Goal: Task Accomplishment & Management: Manage account settings

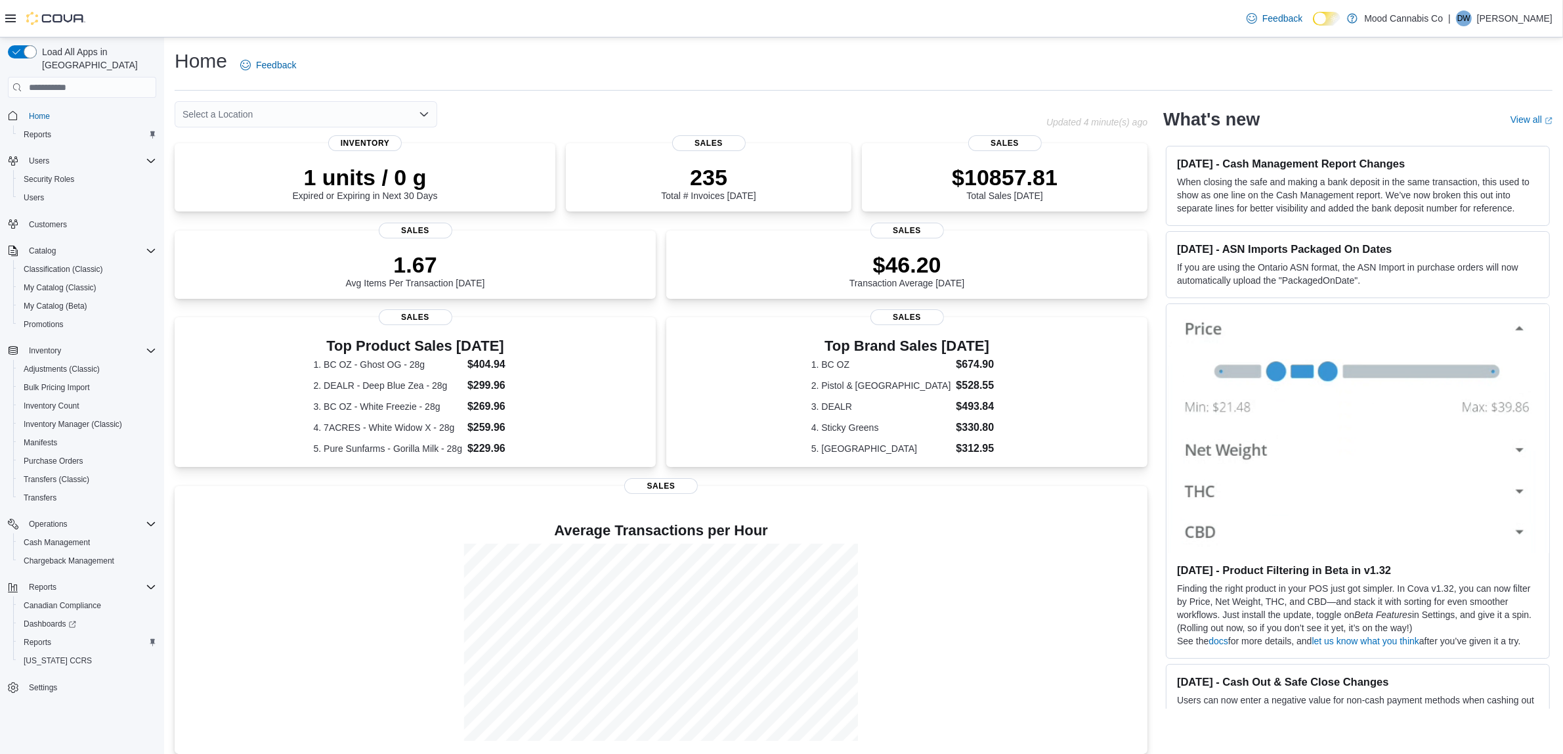
click at [416, 108] on div "Select a Location" at bounding box center [306, 114] width 263 height 26
click at [322, 159] on div "[STREET_ADDRESS]" at bounding box center [313, 155] width 231 height 13
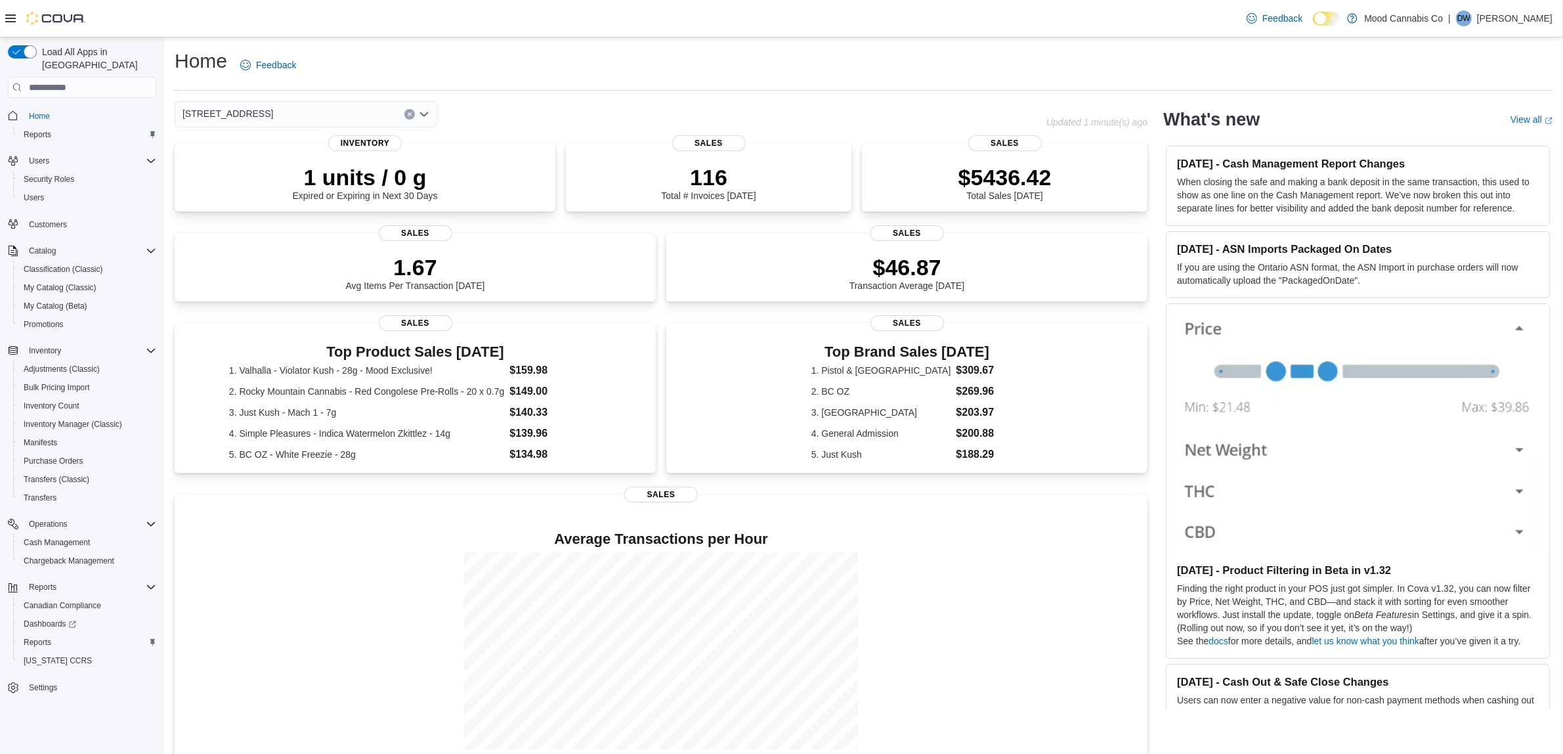
click at [410, 115] on icon "Clear input" at bounding box center [409, 114] width 3 height 3
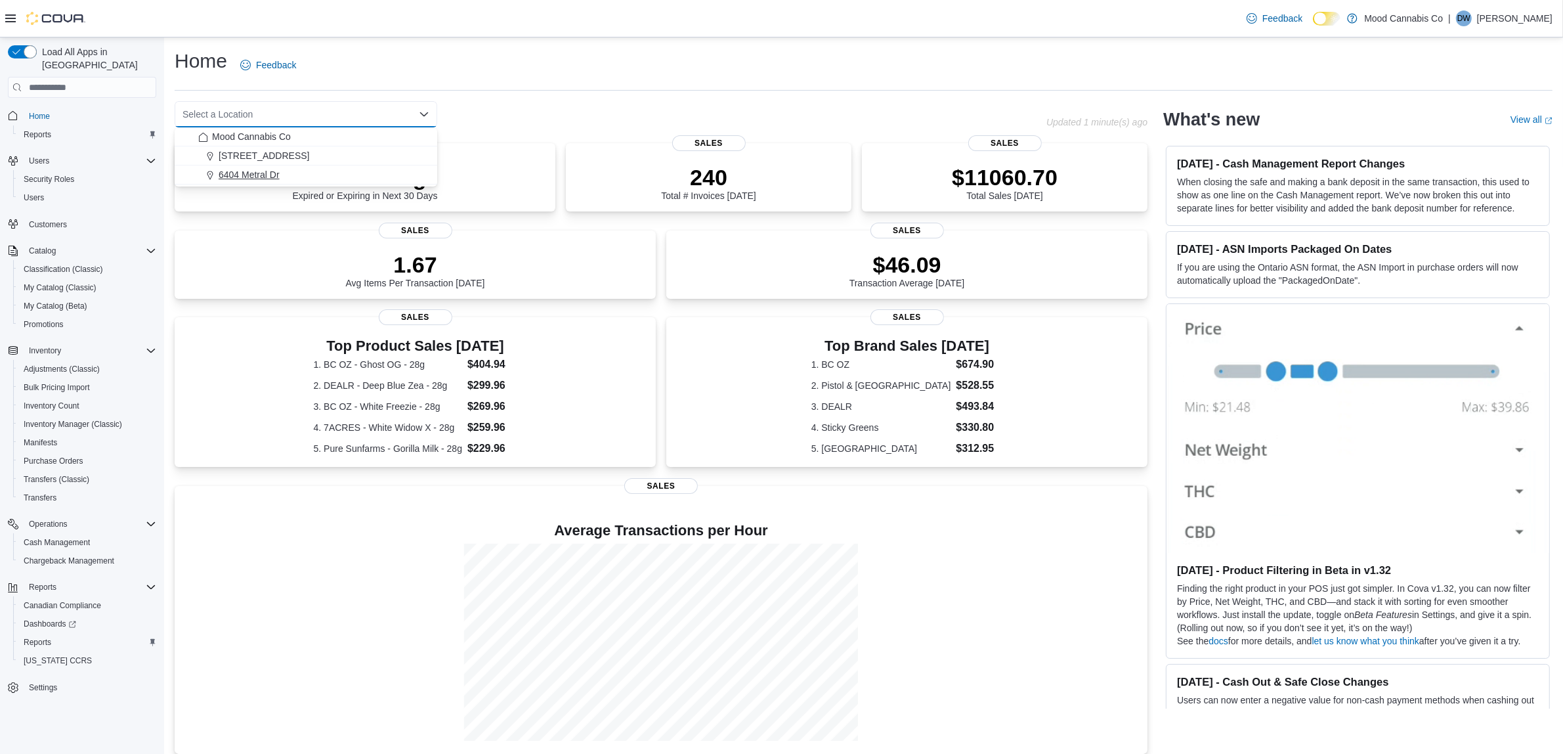
click at [281, 171] on div "6404 Metral Dr" at bounding box center [313, 174] width 231 height 13
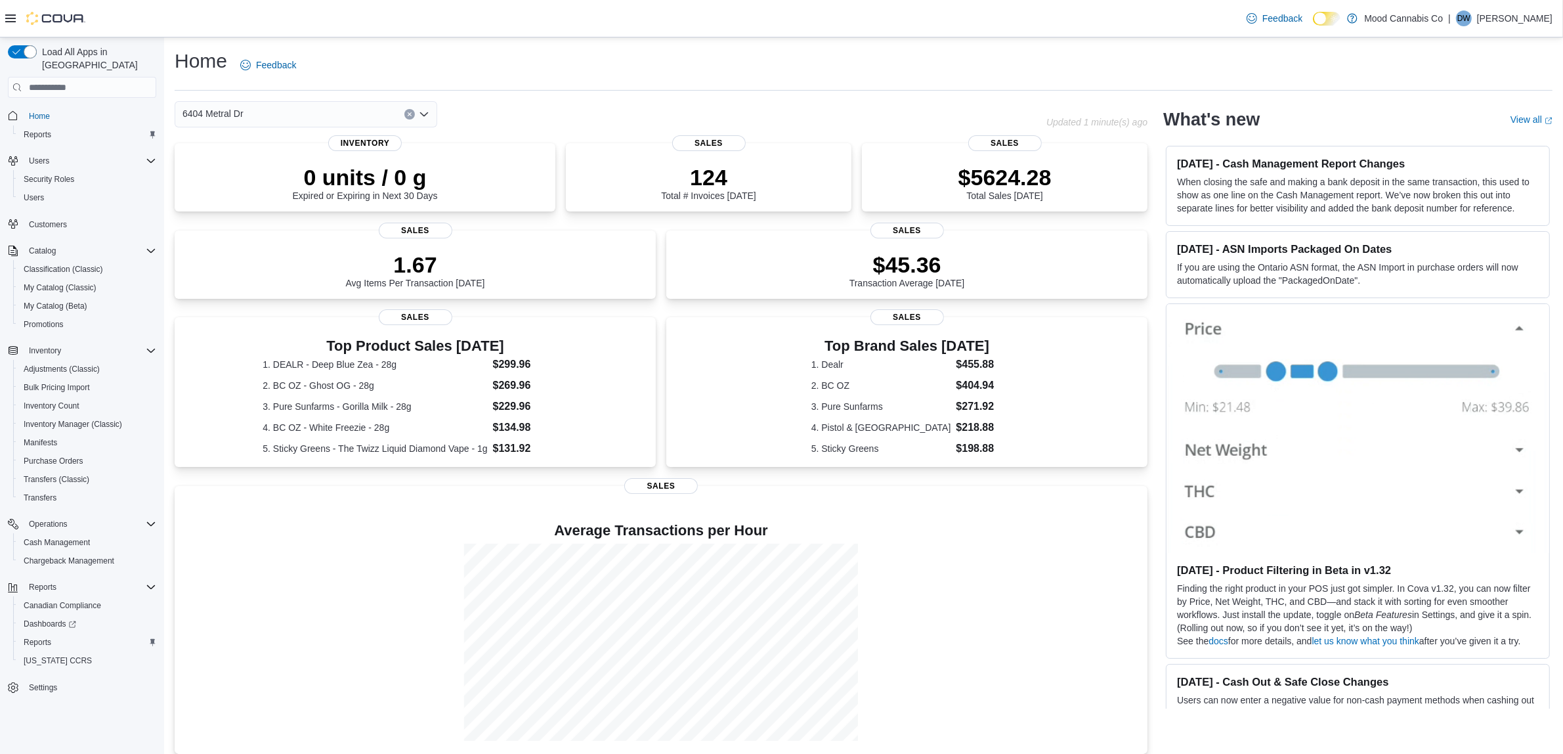
click at [410, 113] on icon "Clear input" at bounding box center [409, 114] width 3 height 3
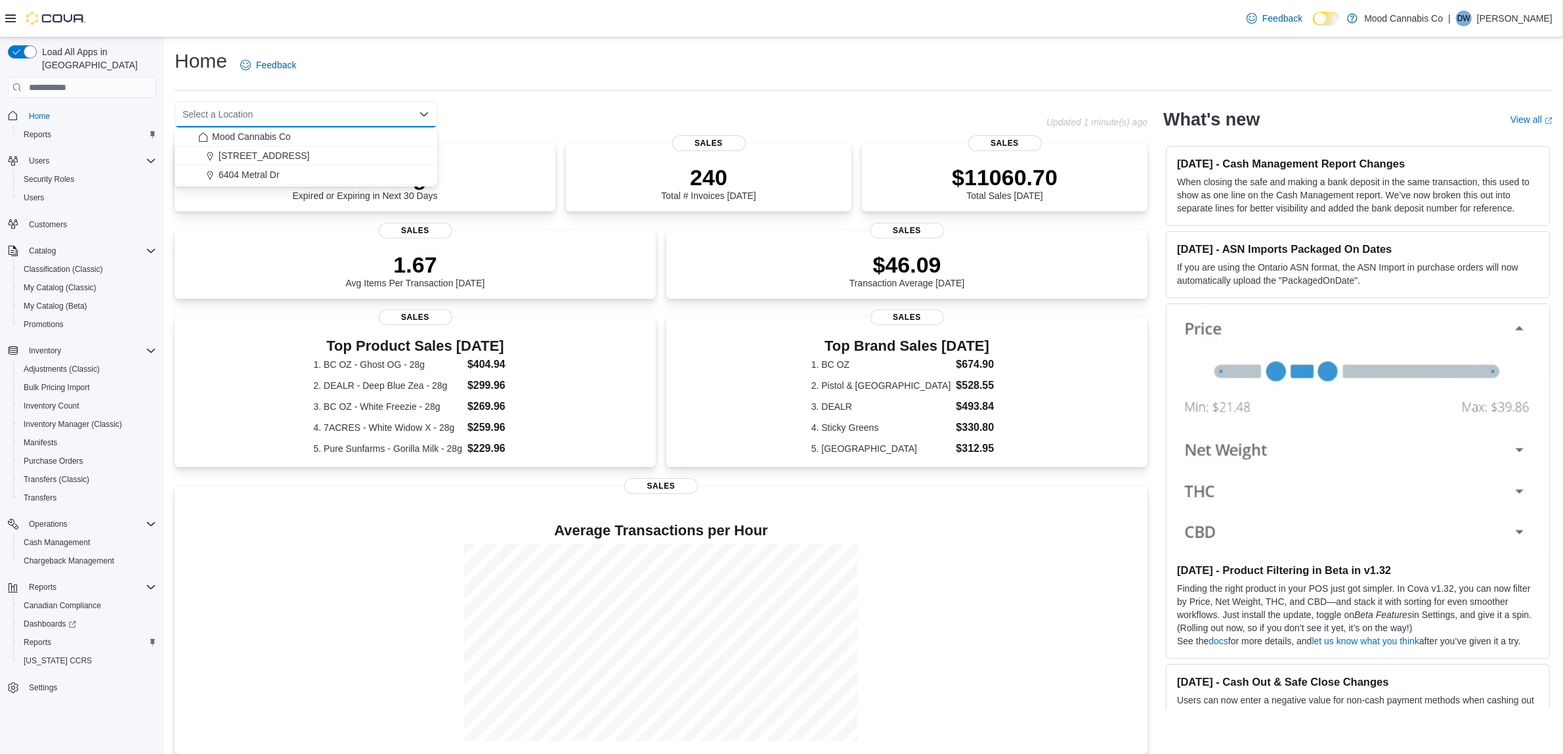
click at [555, 93] on div "Home Feedback Select a Location Combo box. Selected. Combo box input. Select a …" at bounding box center [863, 400] width 1399 height 727
click at [35, 192] on span "Users" at bounding box center [34, 197] width 20 height 11
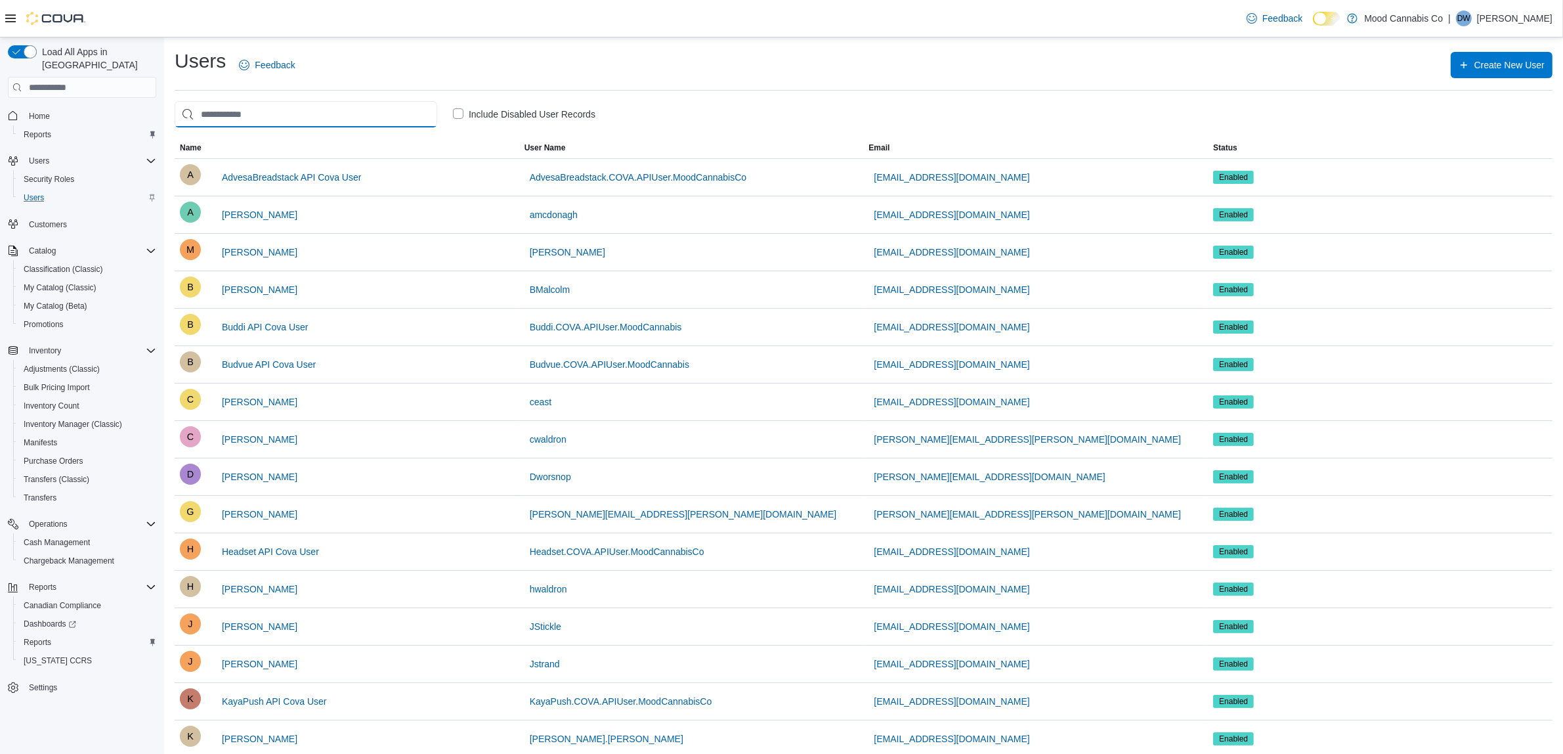
click at [302, 125] on input "search" at bounding box center [306, 114] width 263 height 26
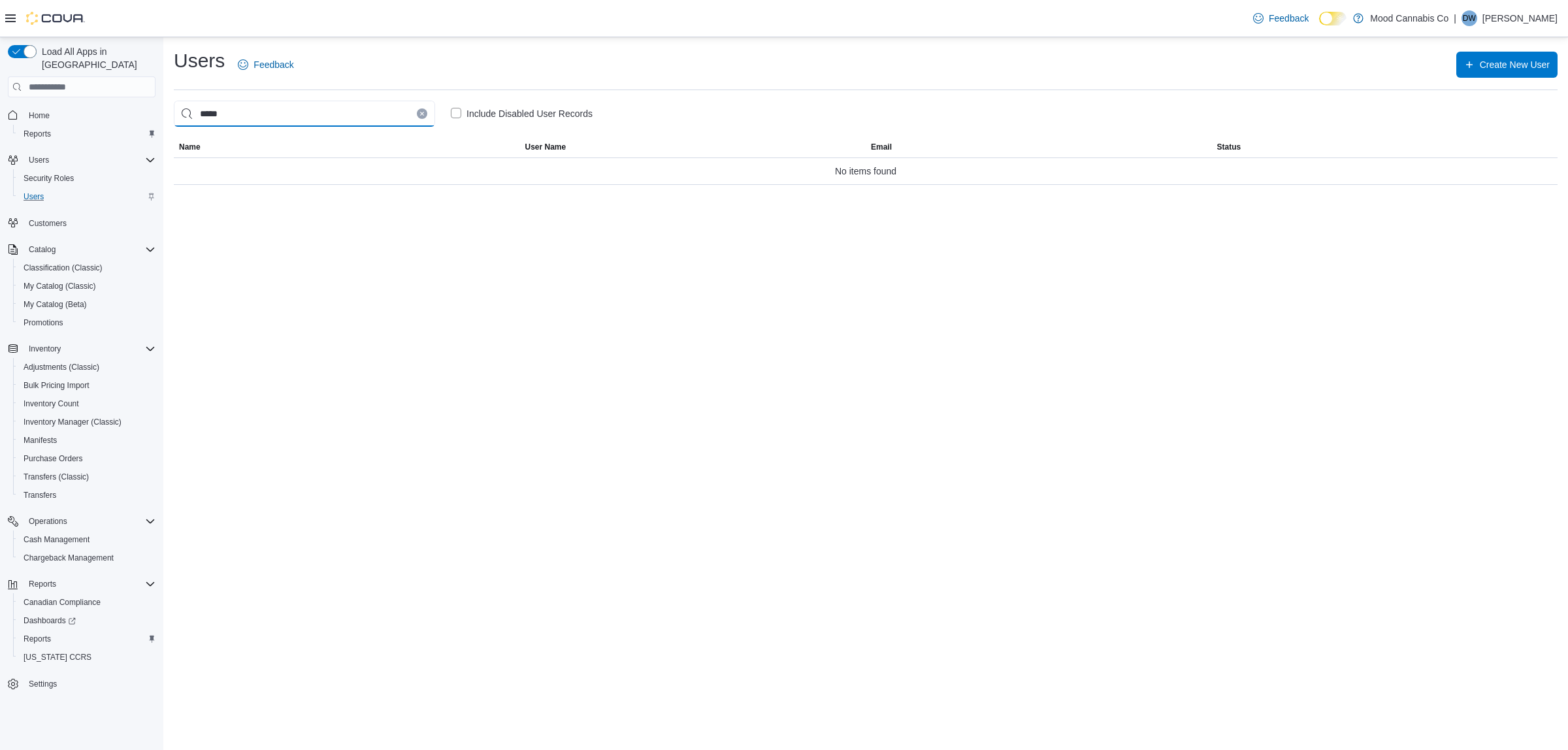
type input "*****"
click at [417, 115] on button "Clear input" at bounding box center [422, 113] width 11 height 11
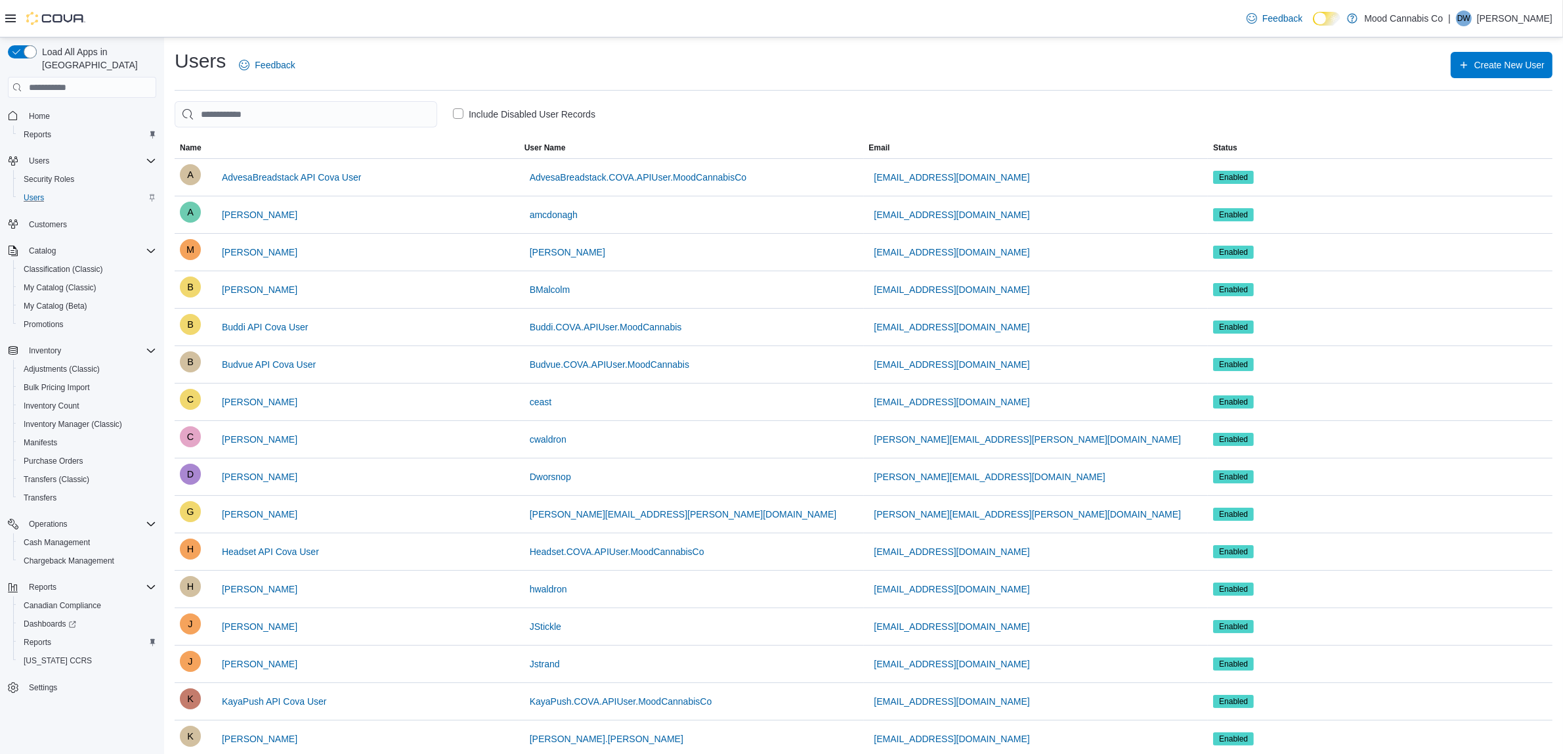
click at [458, 114] on label "Include Disabled User Records" at bounding box center [524, 114] width 142 height 16
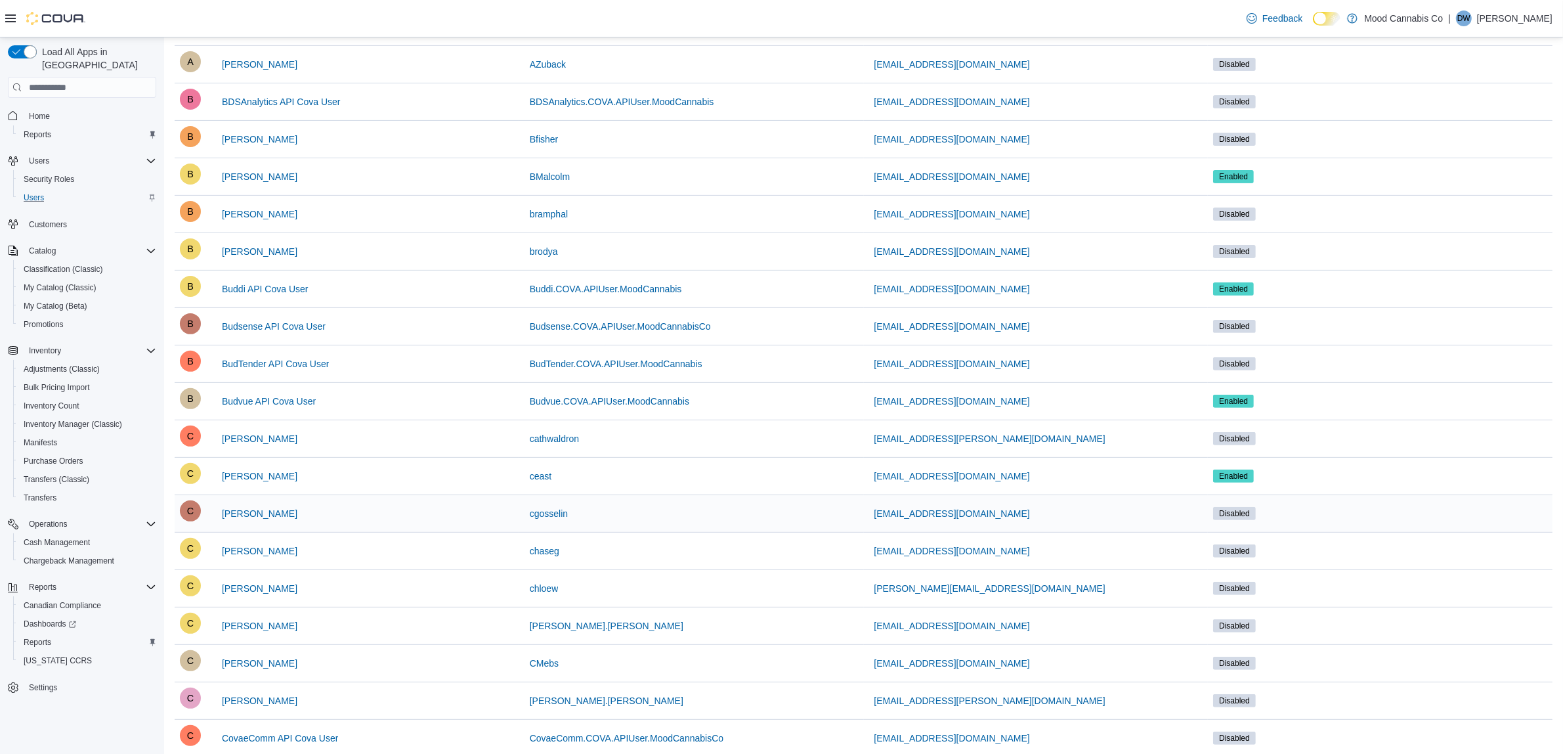
scroll to position [579, 0]
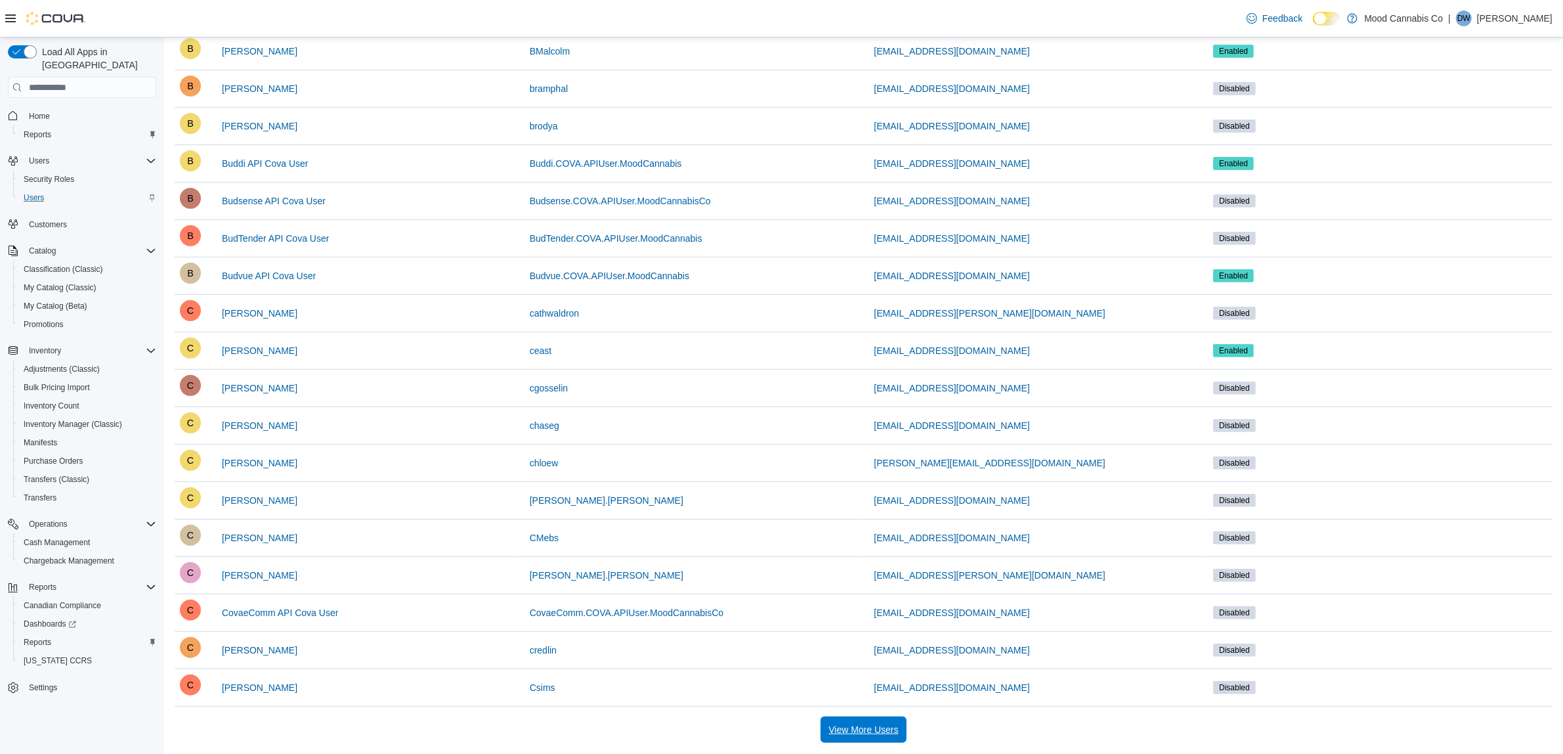
click at [855, 728] on span "View More Users" at bounding box center [864, 729] width 70 height 13
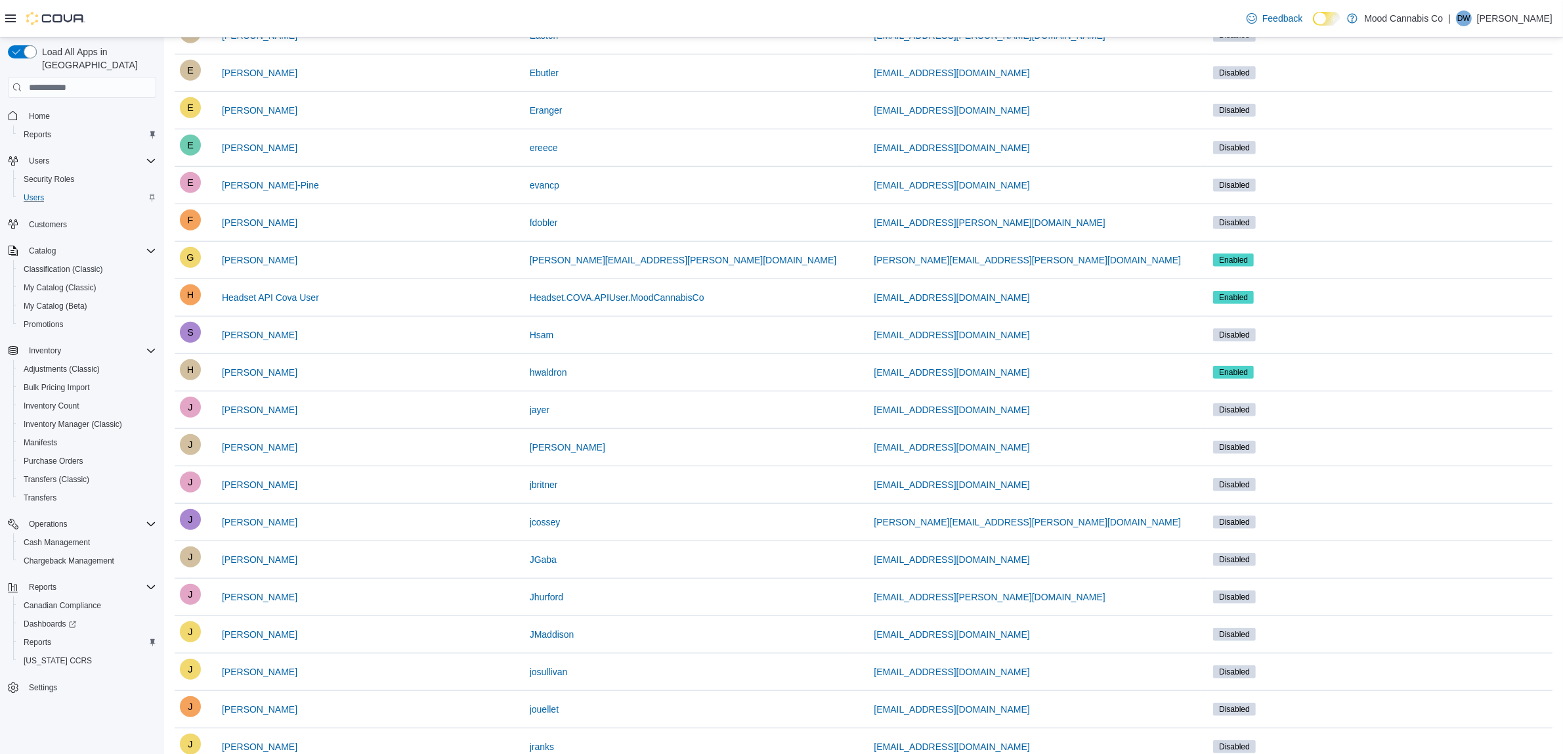
scroll to position [1707, 0]
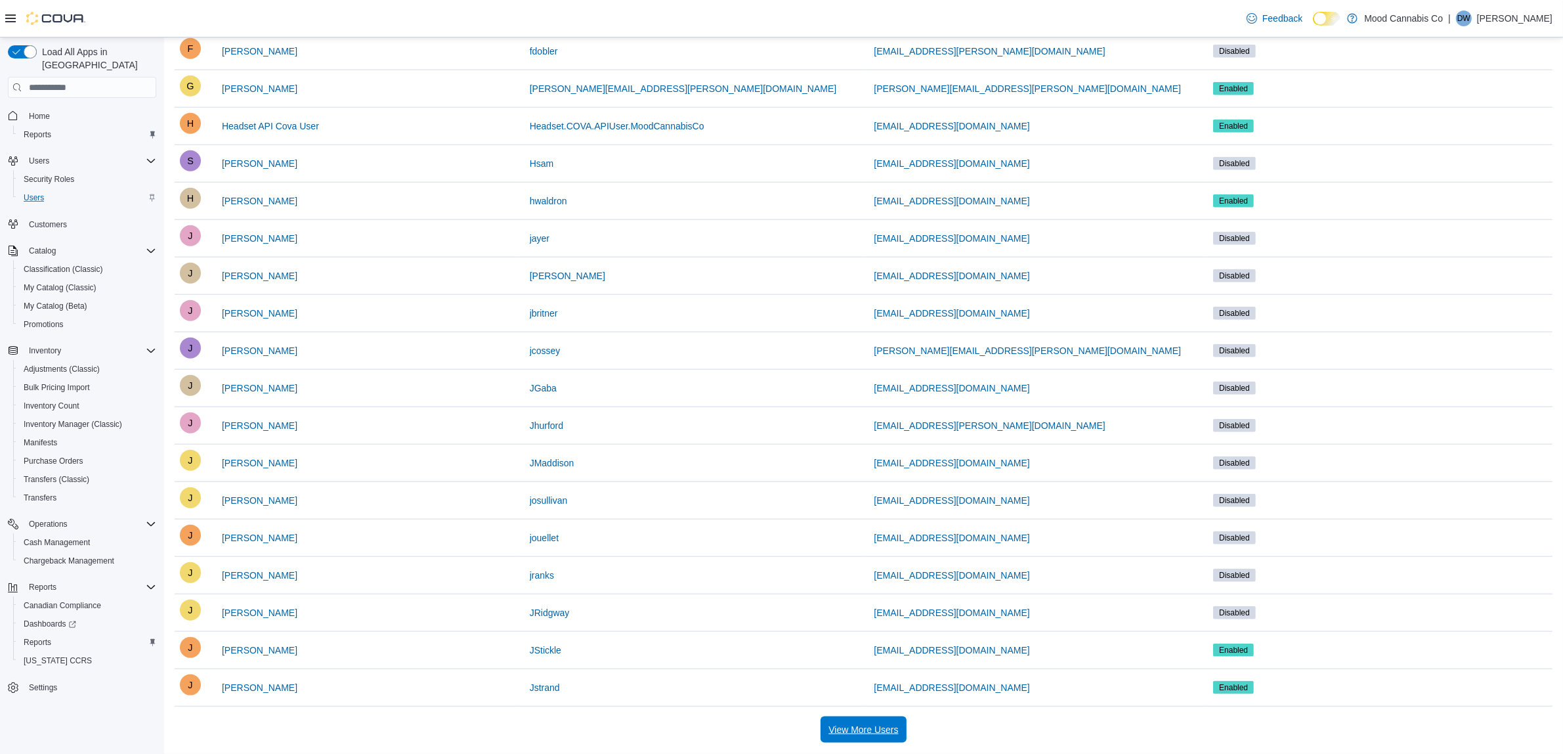
click at [837, 731] on span "View More Users" at bounding box center [864, 729] width 70 height 13
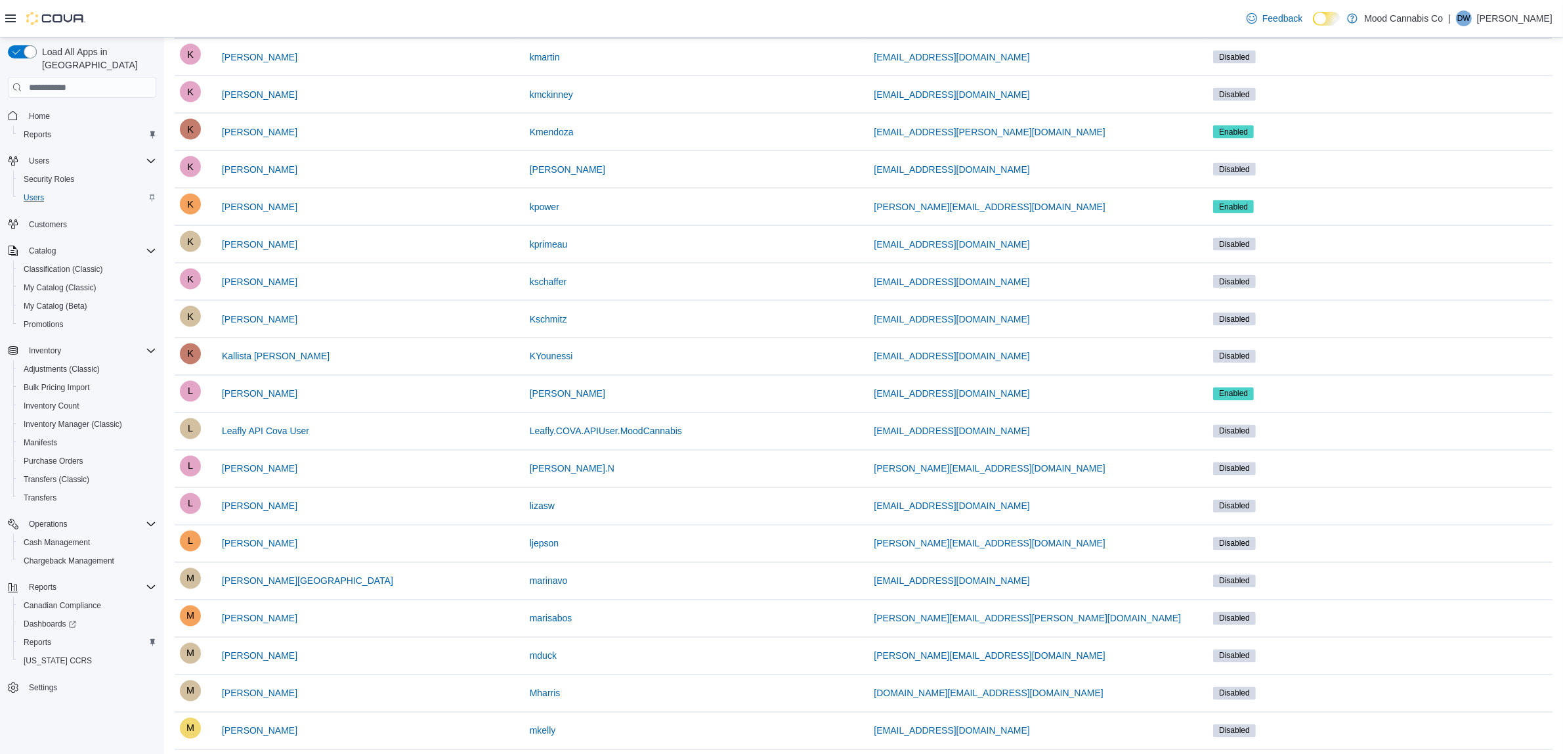
scroll to position [2834, 0]
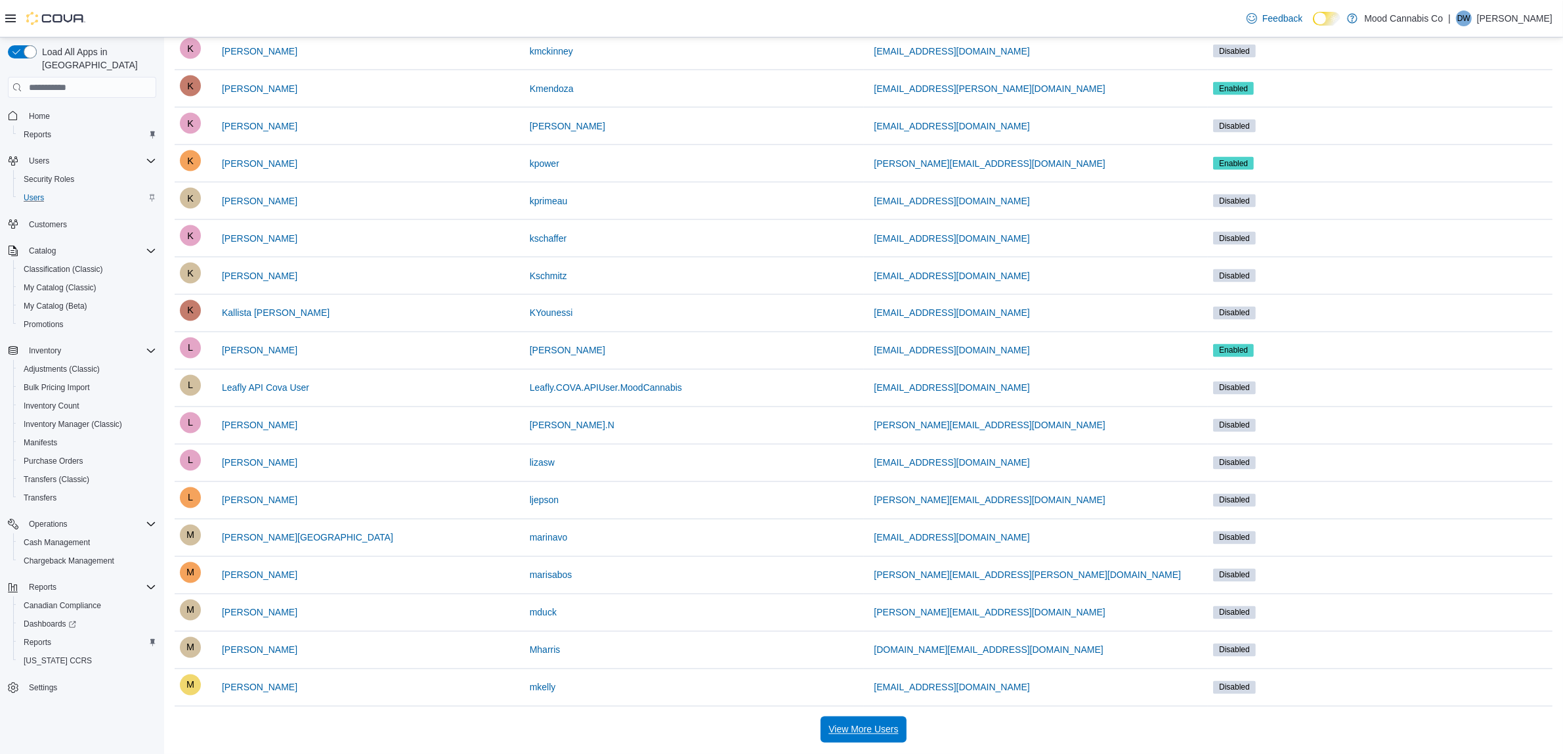
click at [856, 729] on span "View More Users" at bounding box center [864, 729] width 70 height 13
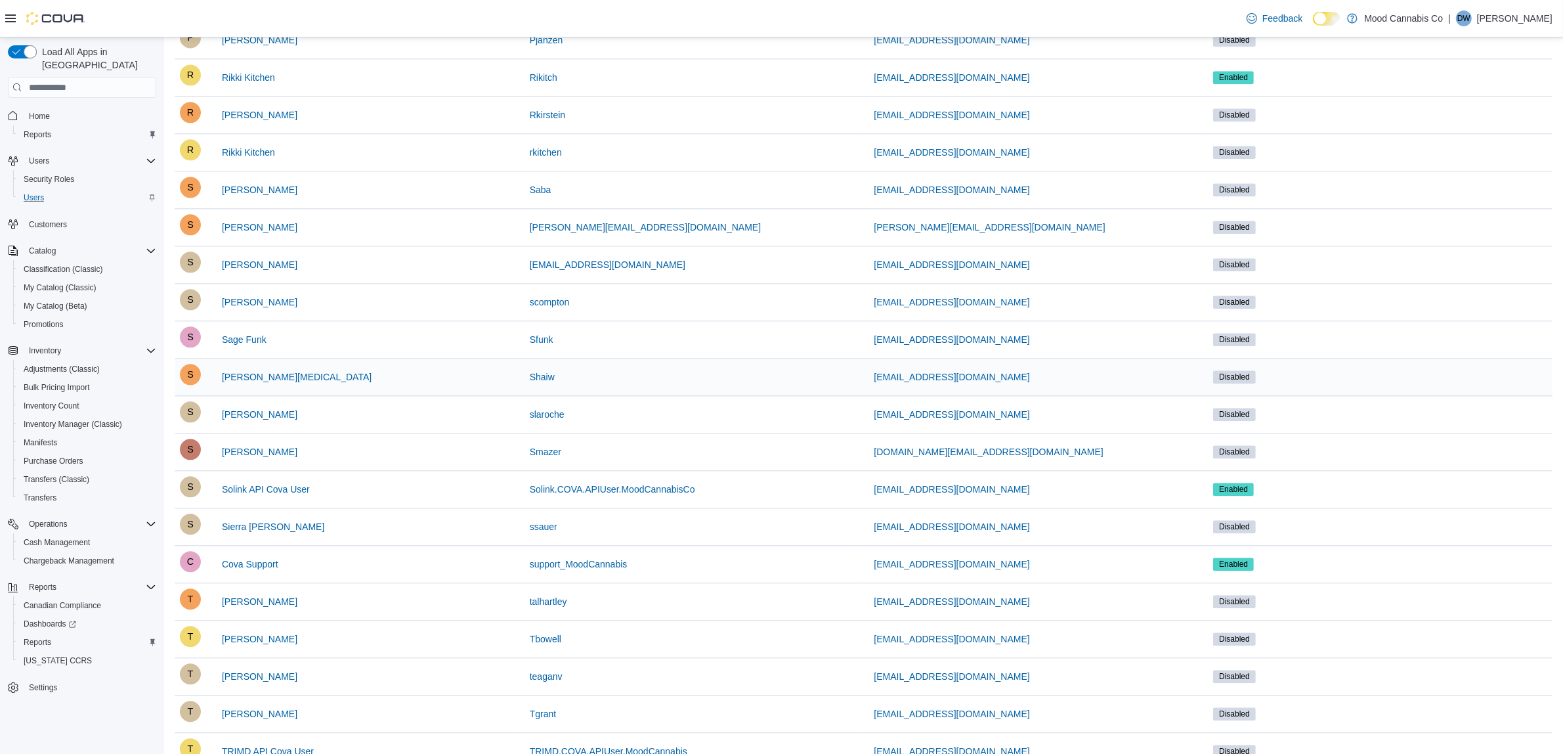
scroll to position [3961, 0]
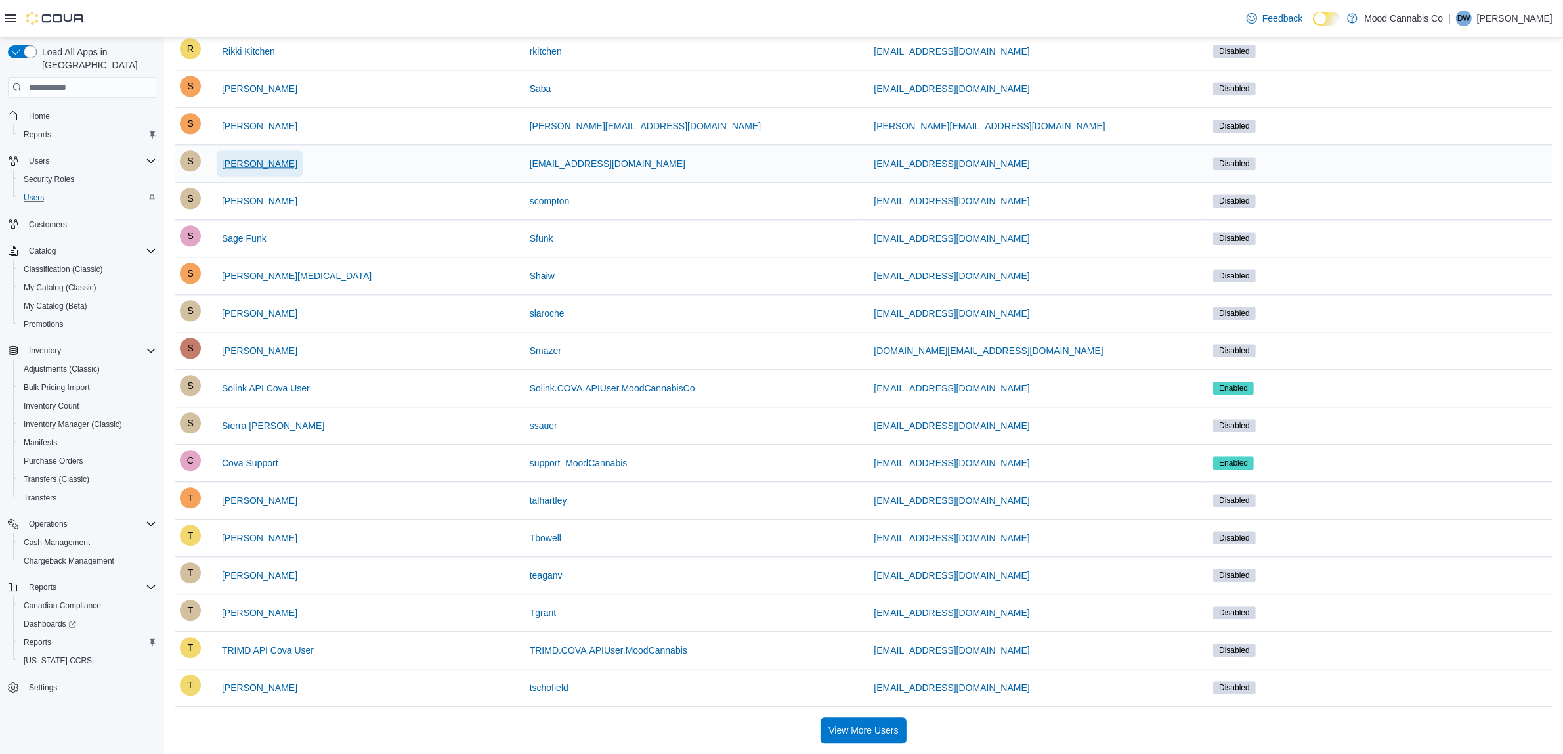
click at [230, 159] on span "[PERSON_NAME]" at bounding box center [260, 163] width 76 height 13
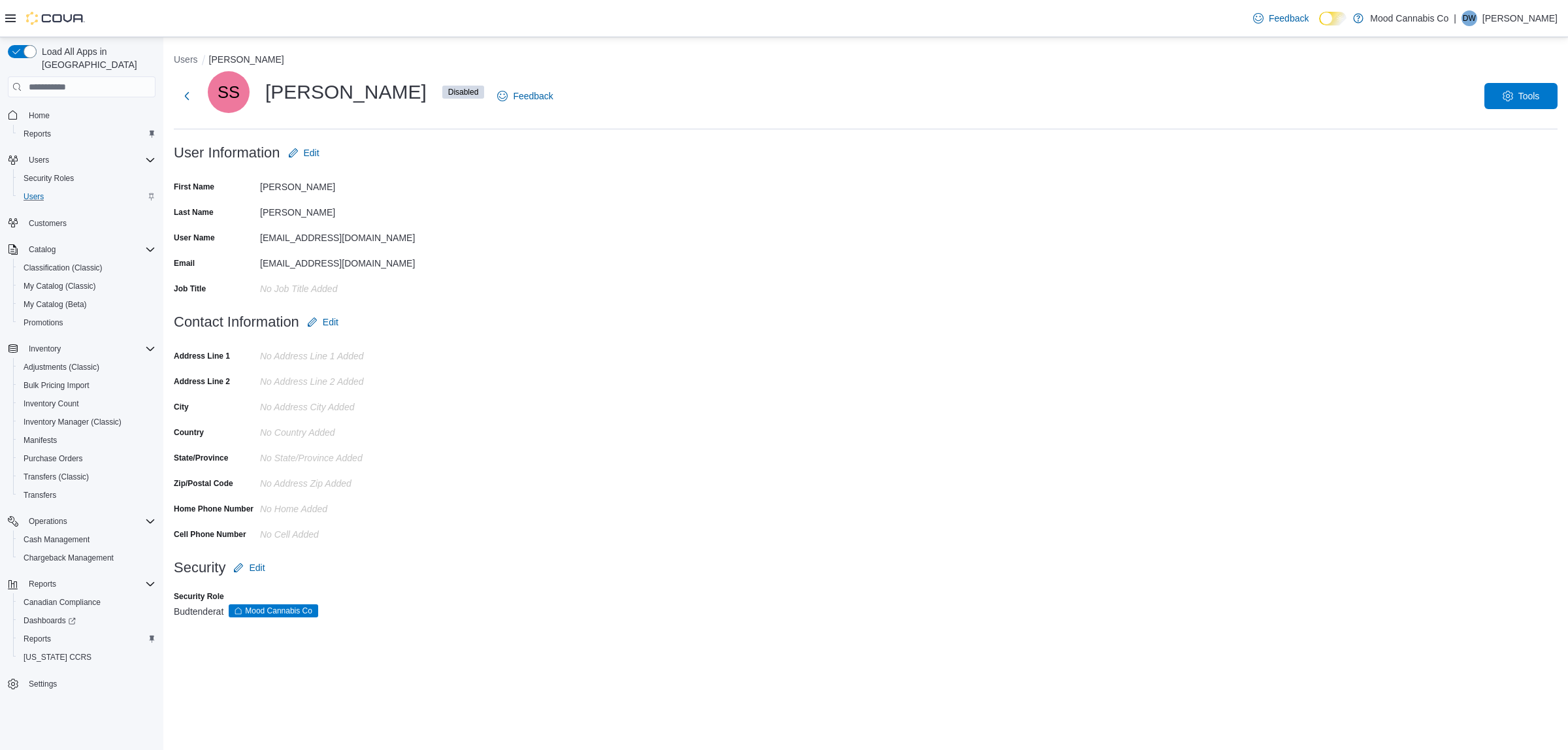
click at [448, 93] on span "Disabled" at bounding box center [463, 93] width 31 height 12
click at [1506, 92] on icon "button" at bounding box center [1507, 95] width 11 height 11
click at [1507, 128] on span "Enable User" at bounding box center [1518, 130] width 58 height 16
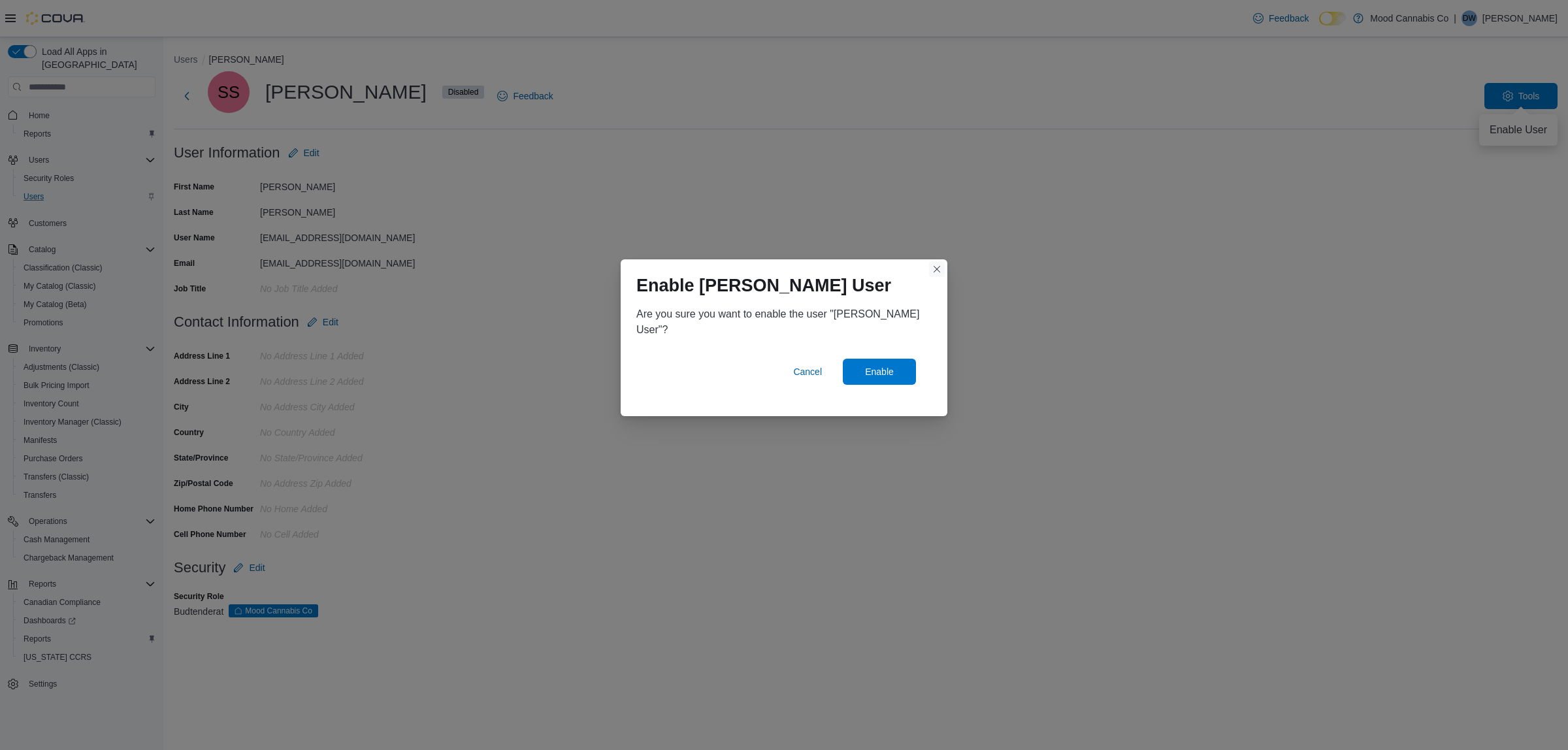
click at [941, 277] on button "Closes this modal window" at bounding box center [937, 270] width 16 height 16
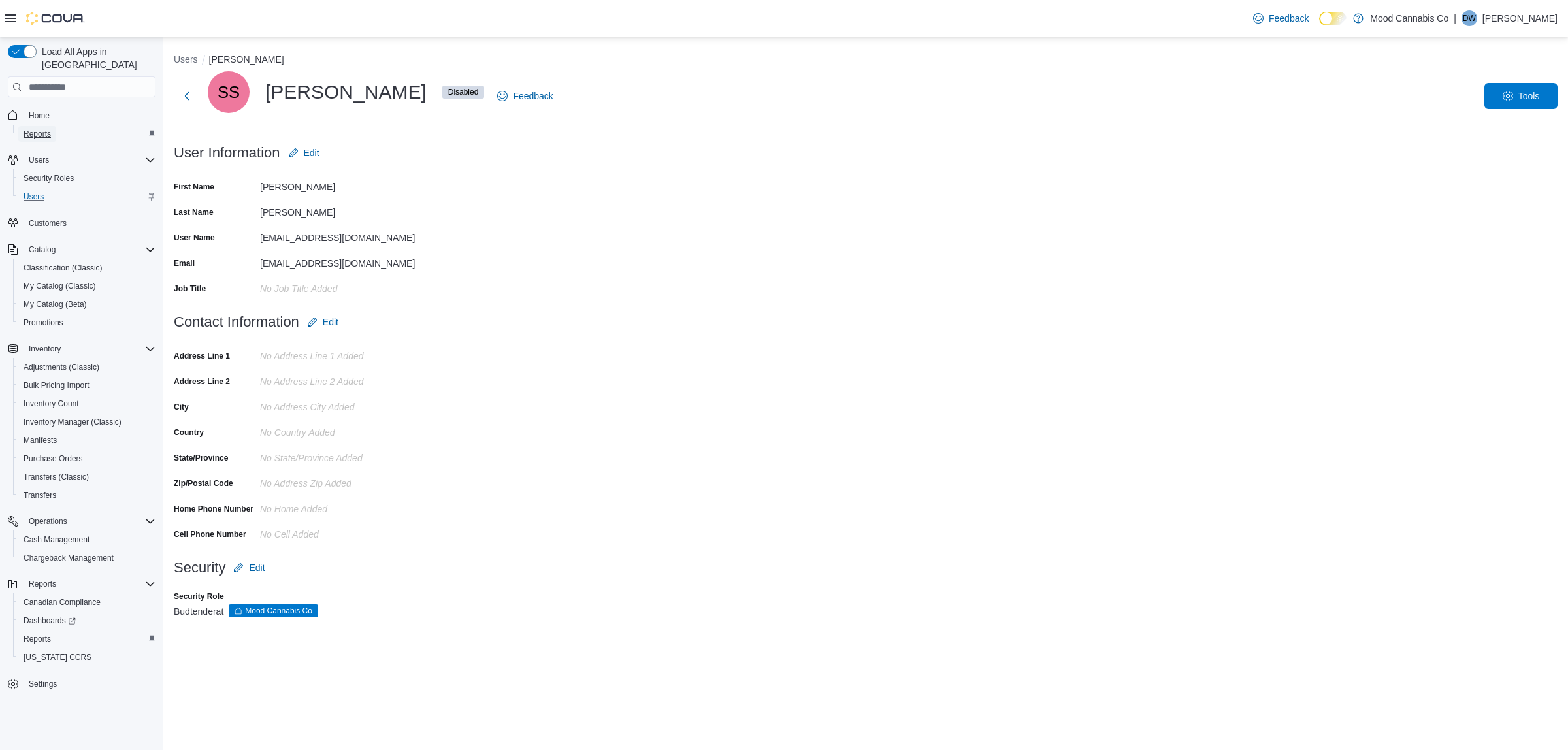
click at [36, 128] on span "Reports" at bounding box center [38, 133] width 28 height 11
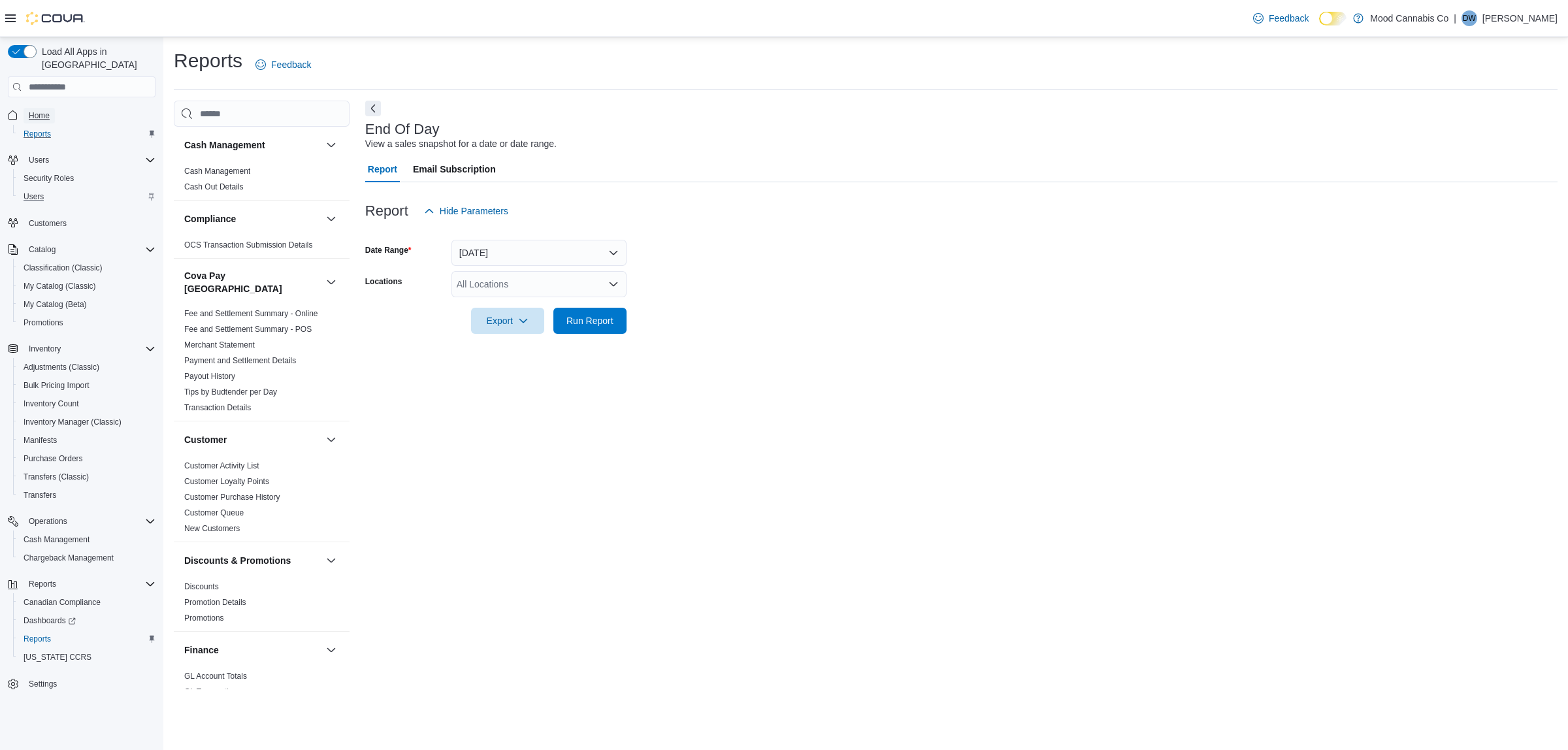
click at [30, 110] on span "Home" at bounding box center [39, 115] width 21 height 11
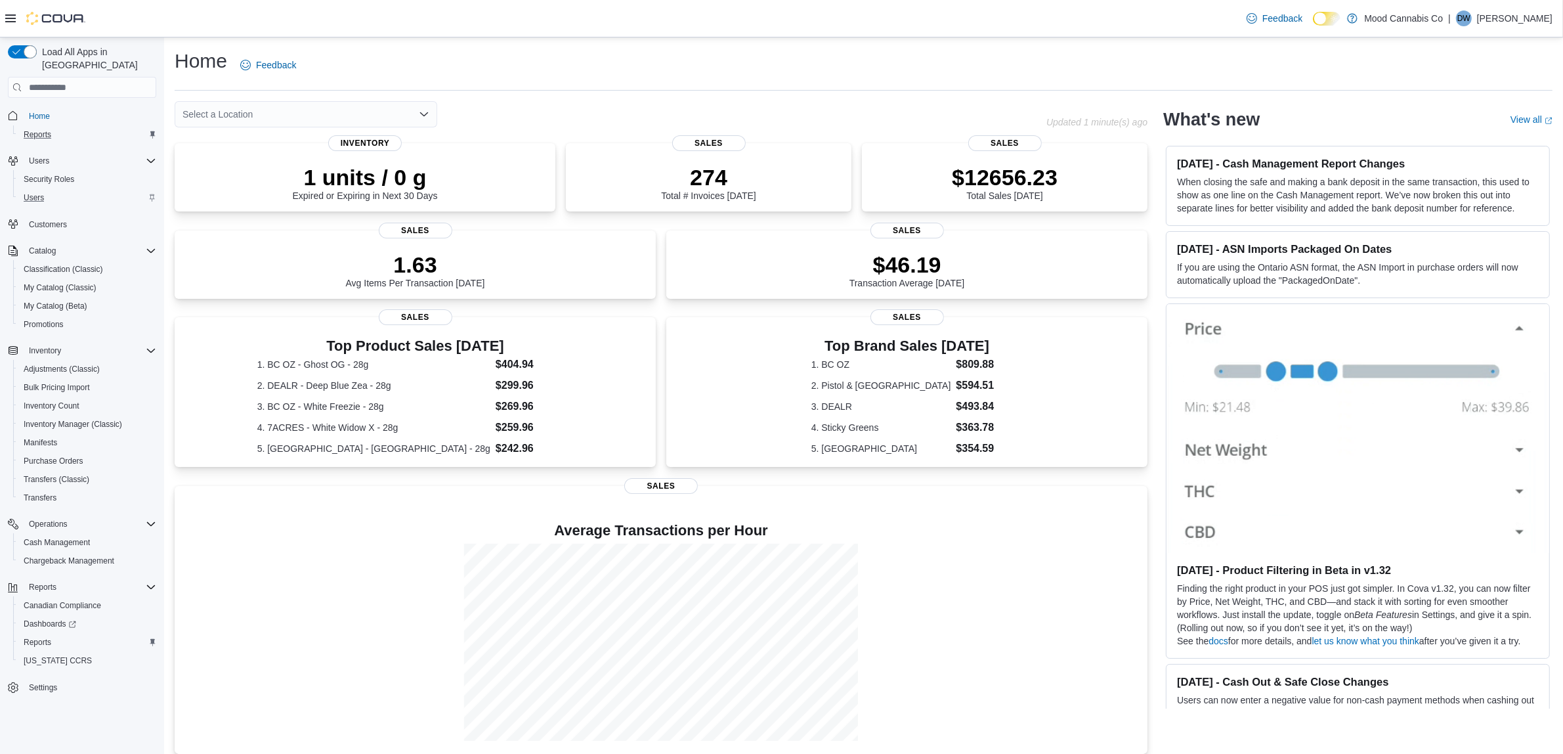
click at [777, 102] on div "Select a Location" at bounding box center [611, 114] width 872 height 26
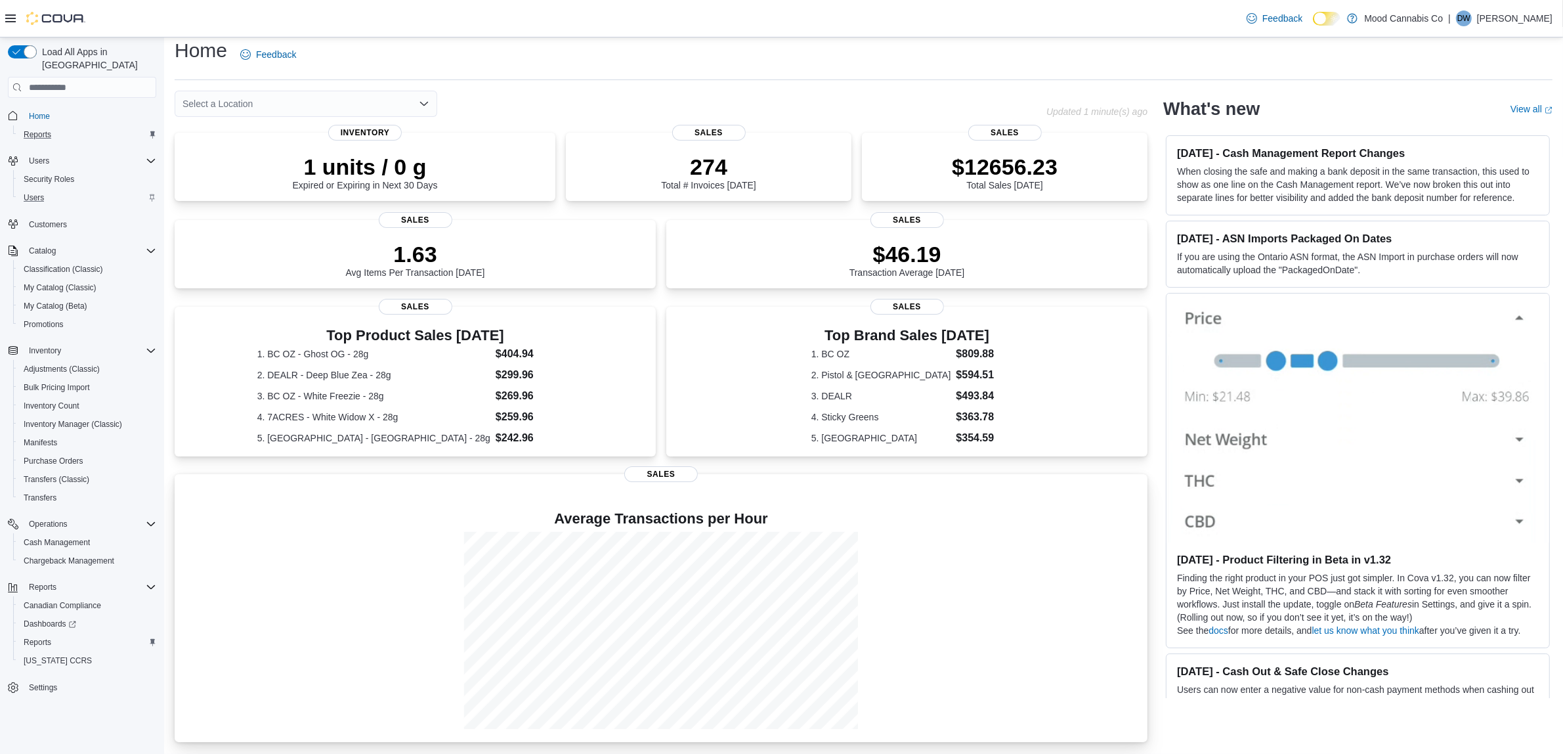
scroll to position [48, 0]
click at [424, 98] on icon "Open list of options" at bounding box center [424, 103] width 11 height 11
click at [293, 120] on div "Mood Cannabis Co" at bounding box center [313, 126] width 231 height 13
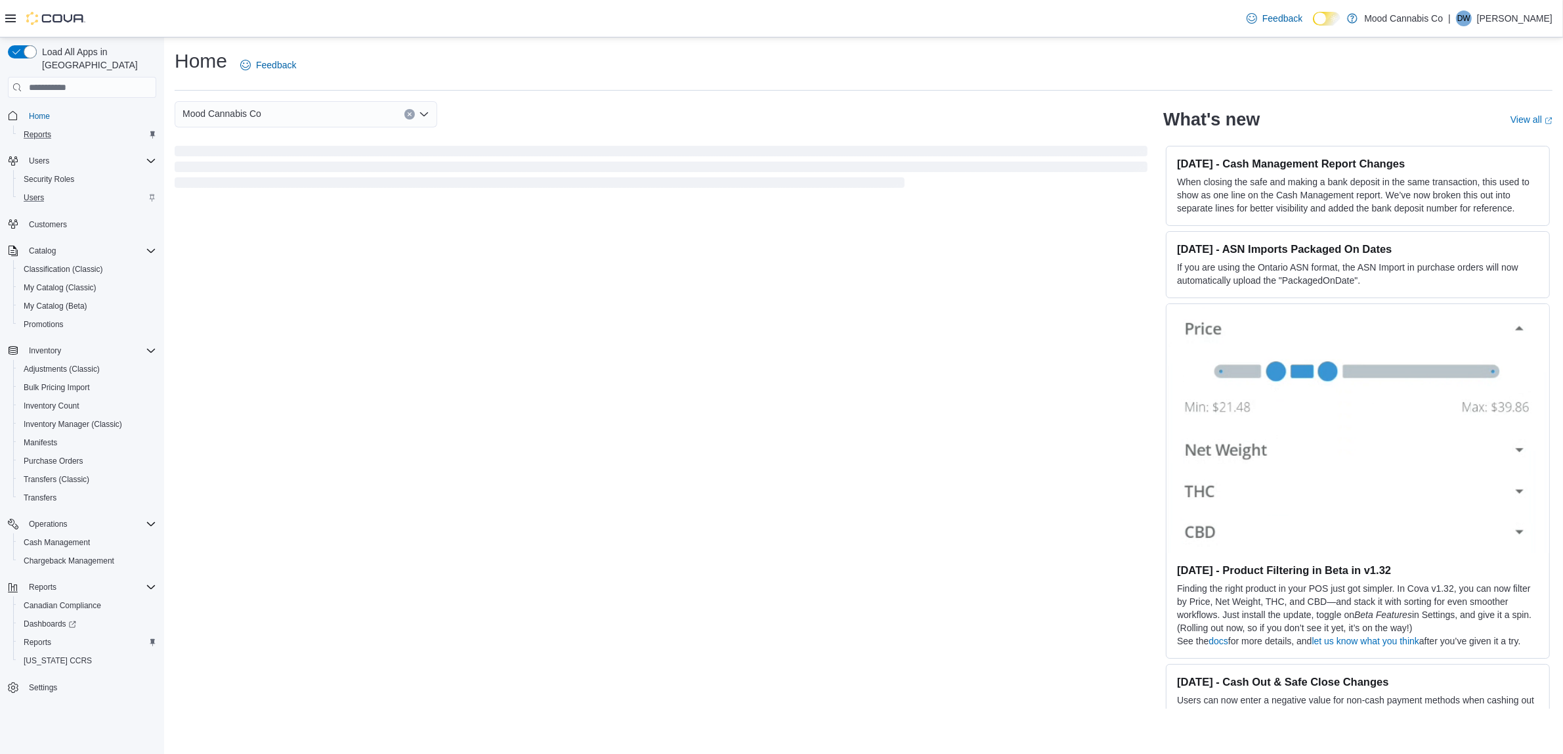
scroll to position [0, 0]
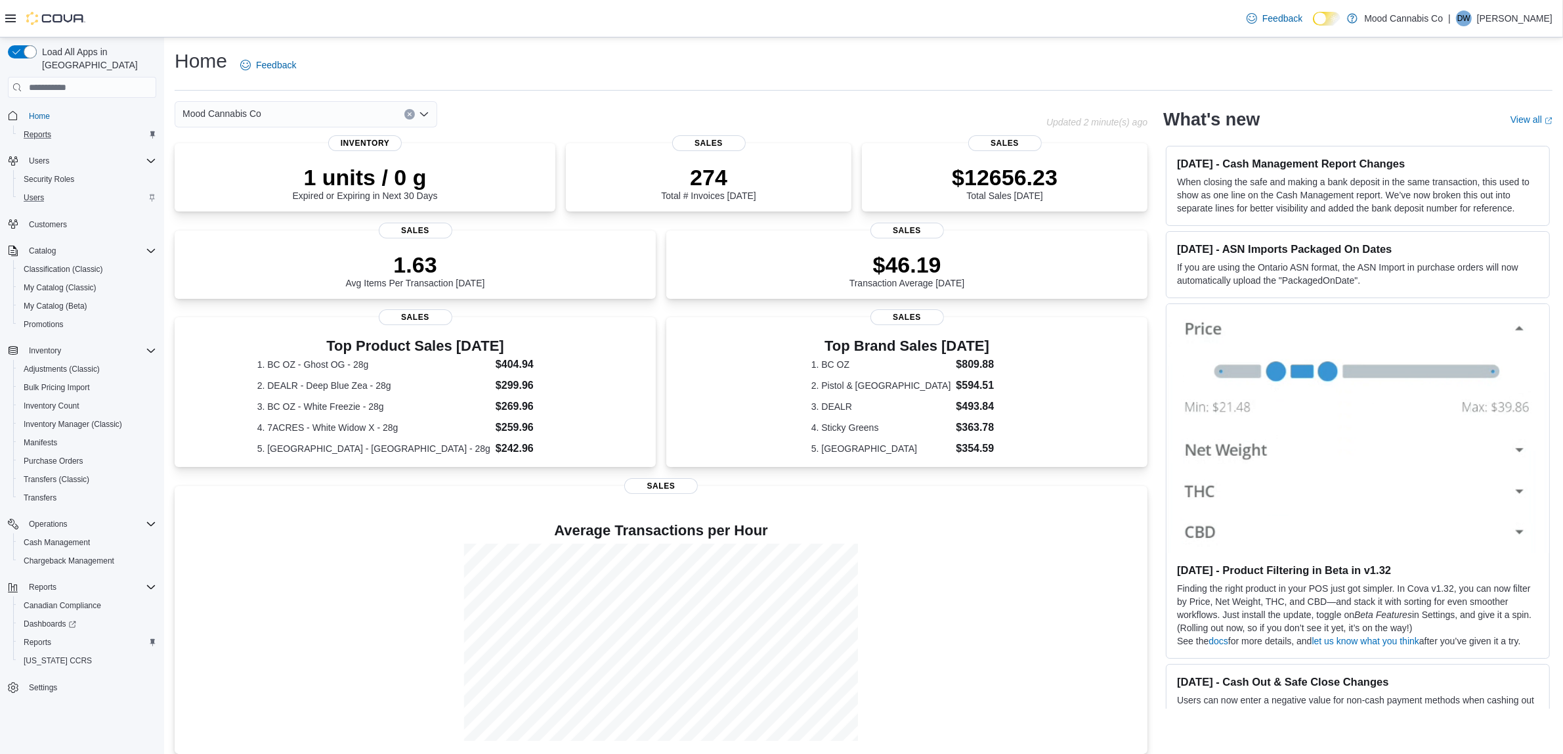
click at [412, 116] on button "Clear input" at bounding box center [410, 114] width 11 height 11
click at [330, 158] on div "[STREET_ADDRESS]" at bounding box center [313, 155] width 231 height 13
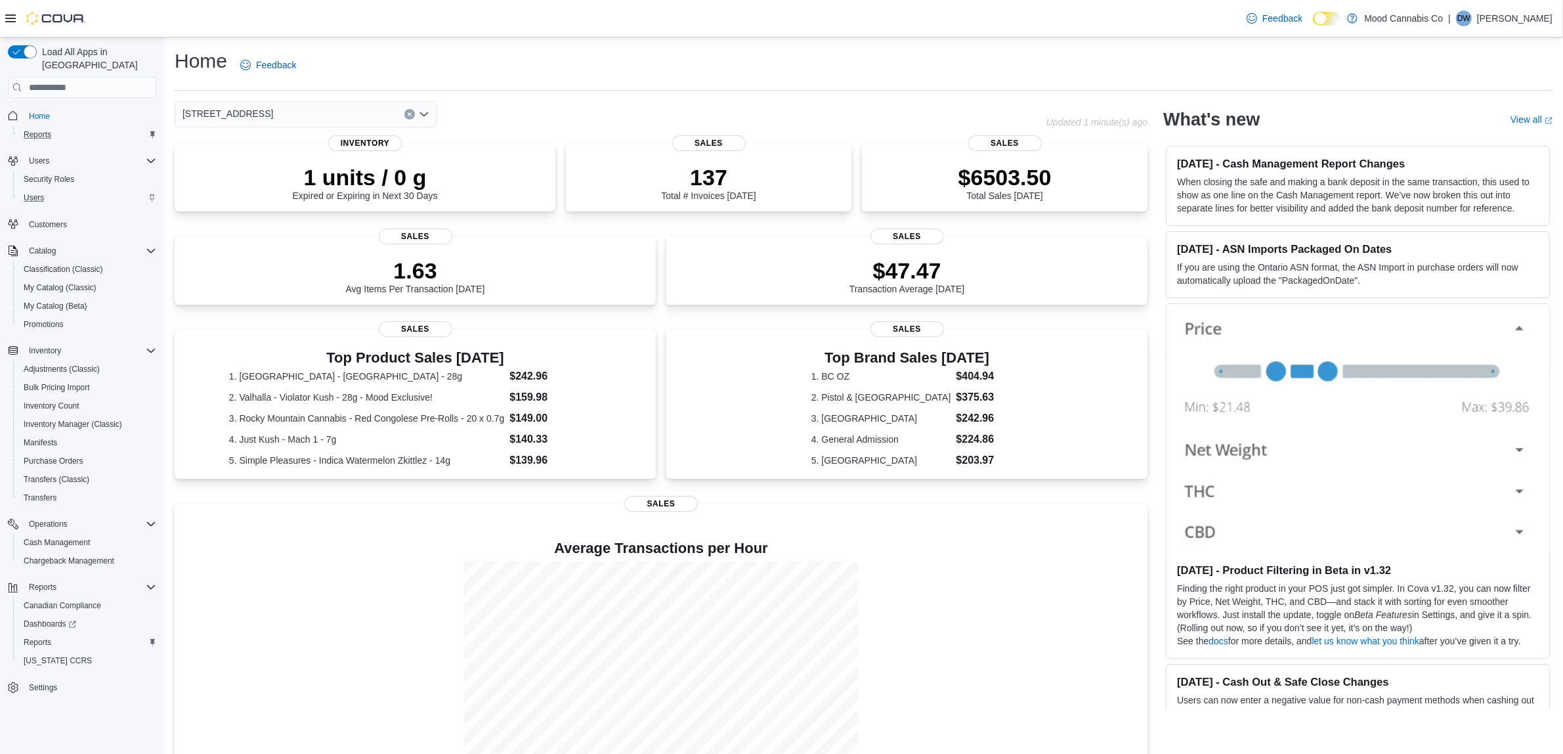
click at [407, 117] on button "Clear input" at bounding box center [410, 114] width 11 height 11
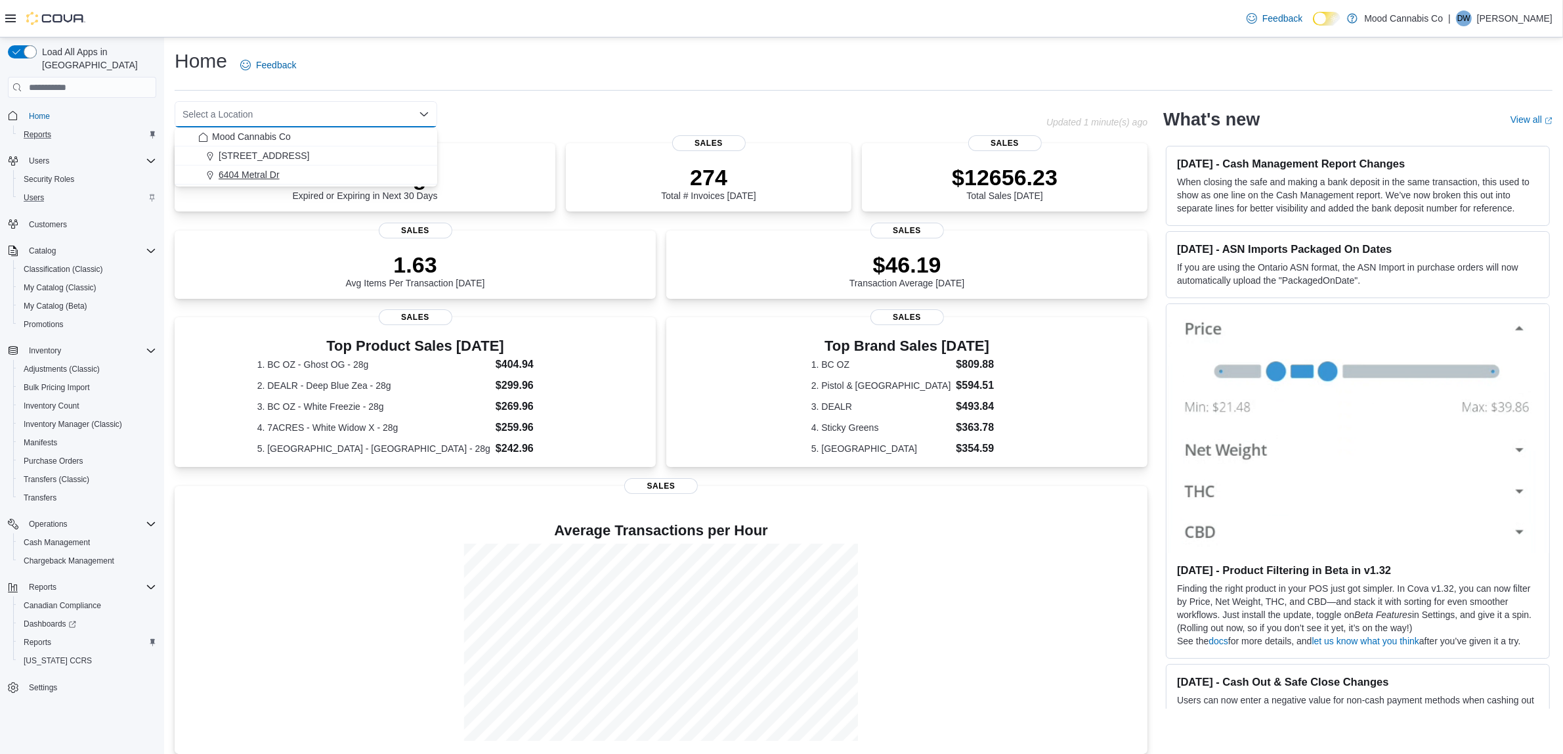
click at [345, 172] on div "6404 Metral Dr" at bounding box center [313, 174] width 231 height 13
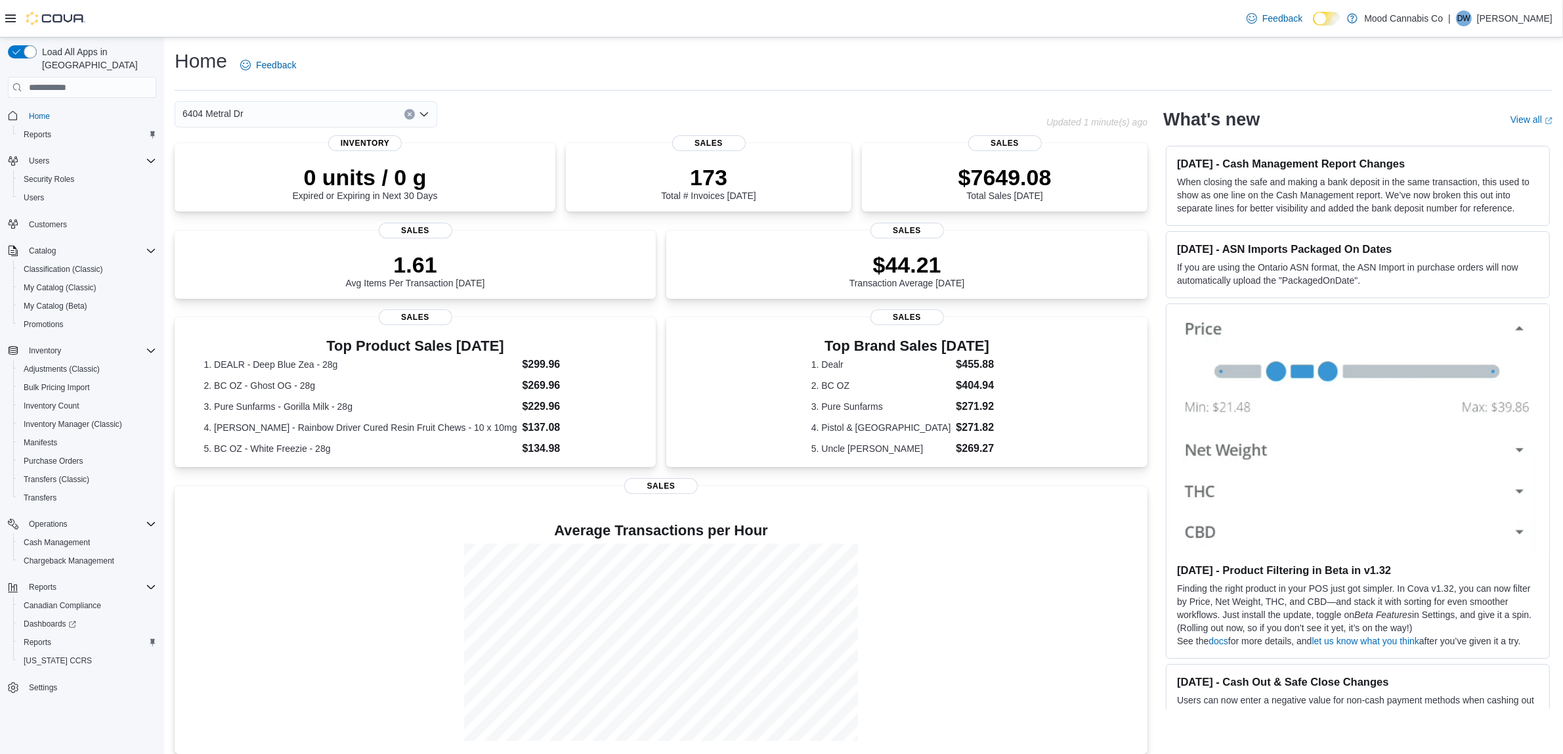
click at [408, 115] on icon "Clear input" at bounding box center [409, 114] width 3 height 3
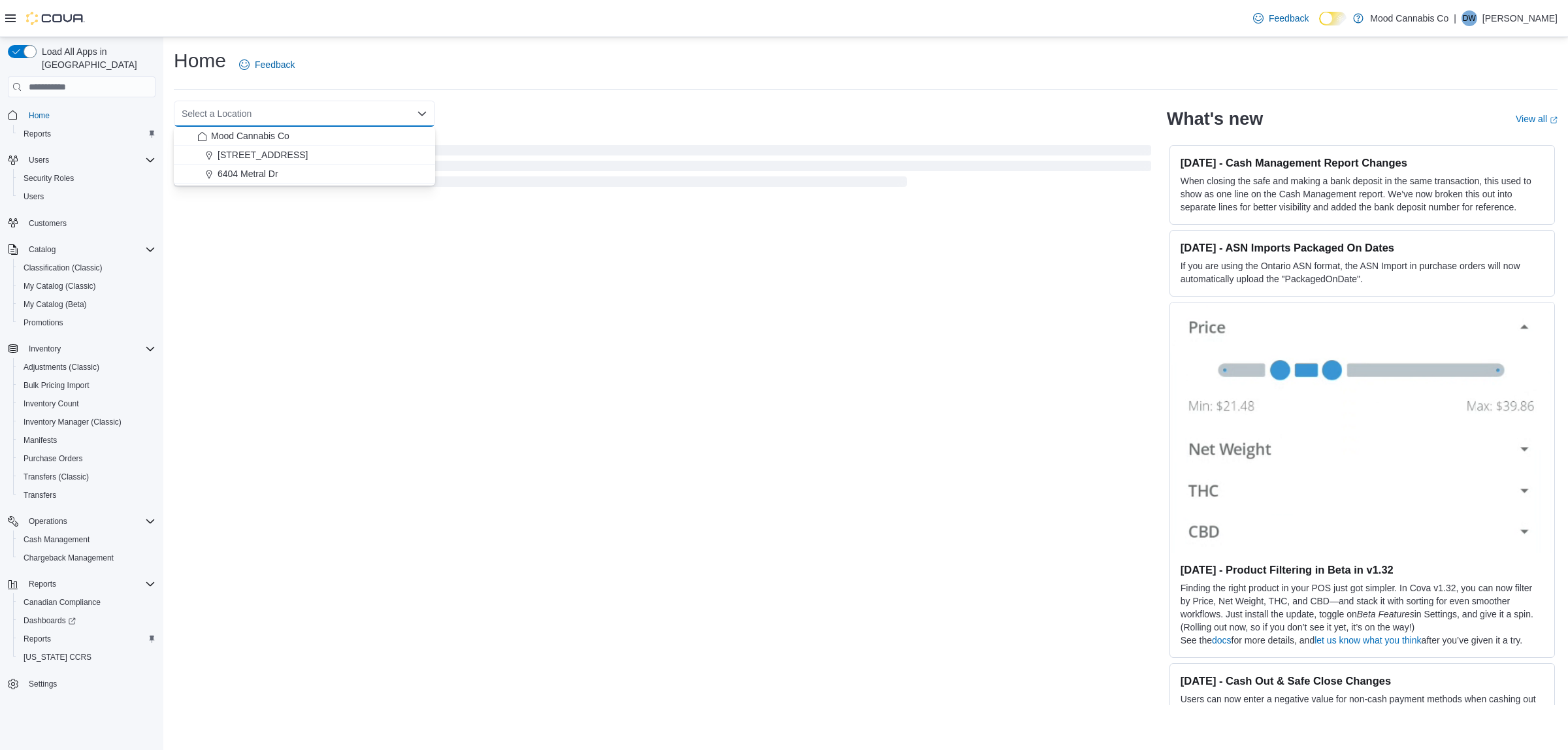
click at [679, 117] on div "Select a Location Combo box. Selected. Combo box input. Select a Location. Type…" at bounding box center [663, 113] width 977 height 26
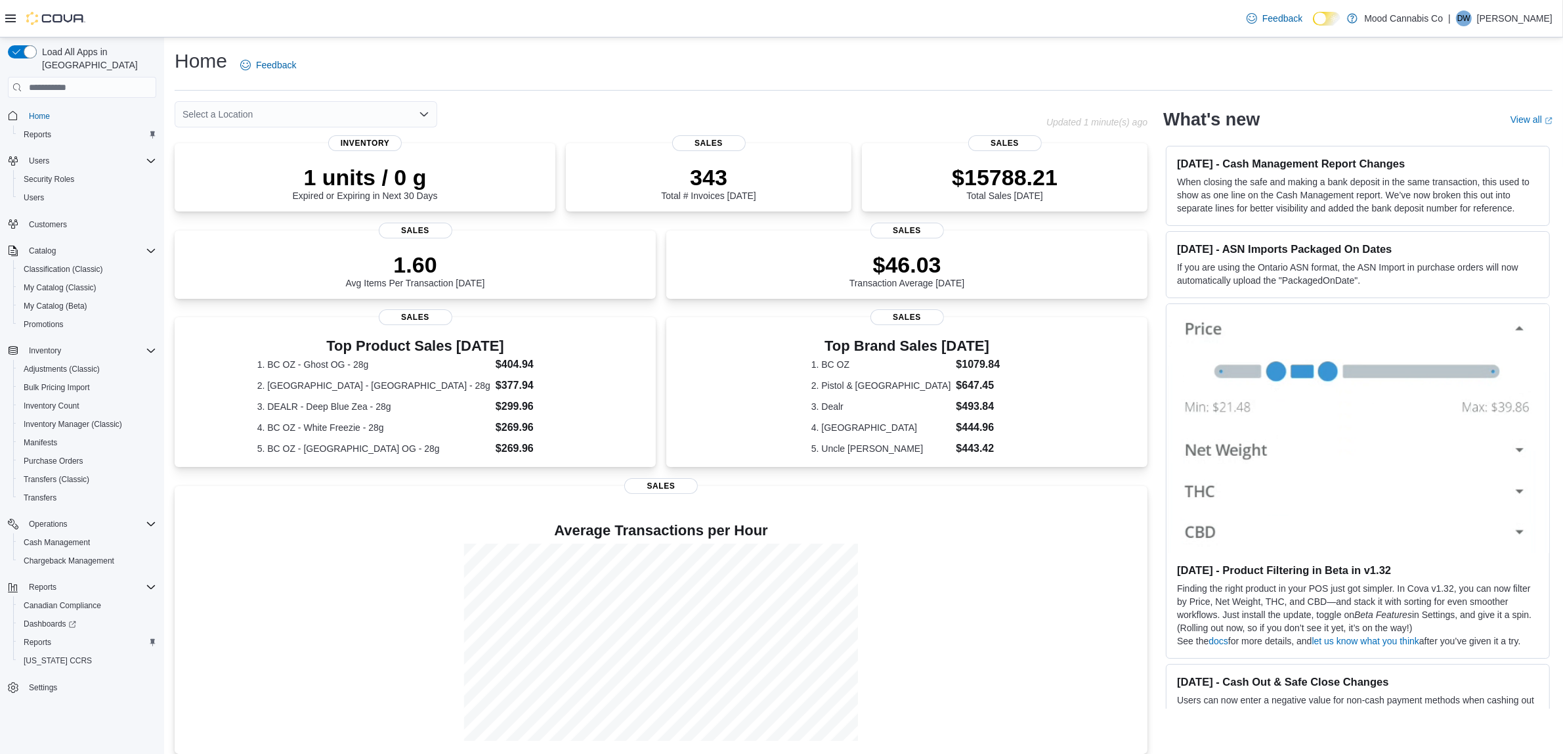
click at [422, 112] on icon "Open list of options" at bounding box center [424, 114] width 11 height 11
click at [274, 159] on span "[STREET_ADDRESS]" at bounding box center [264, 155] width 91 height 13
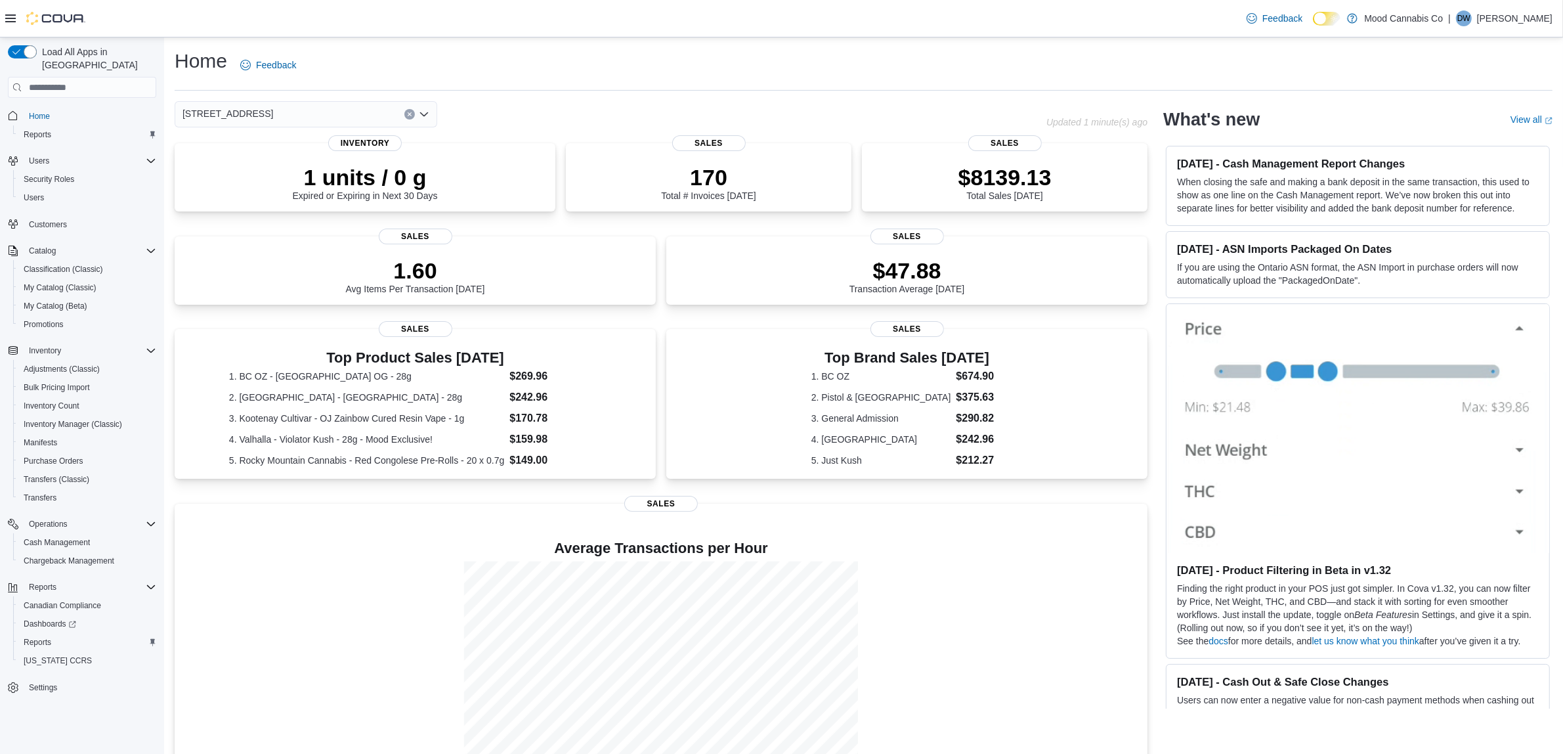
click at [410, 114] on icon "Clear input" at bounding box center [409, 114] width 3 height 3
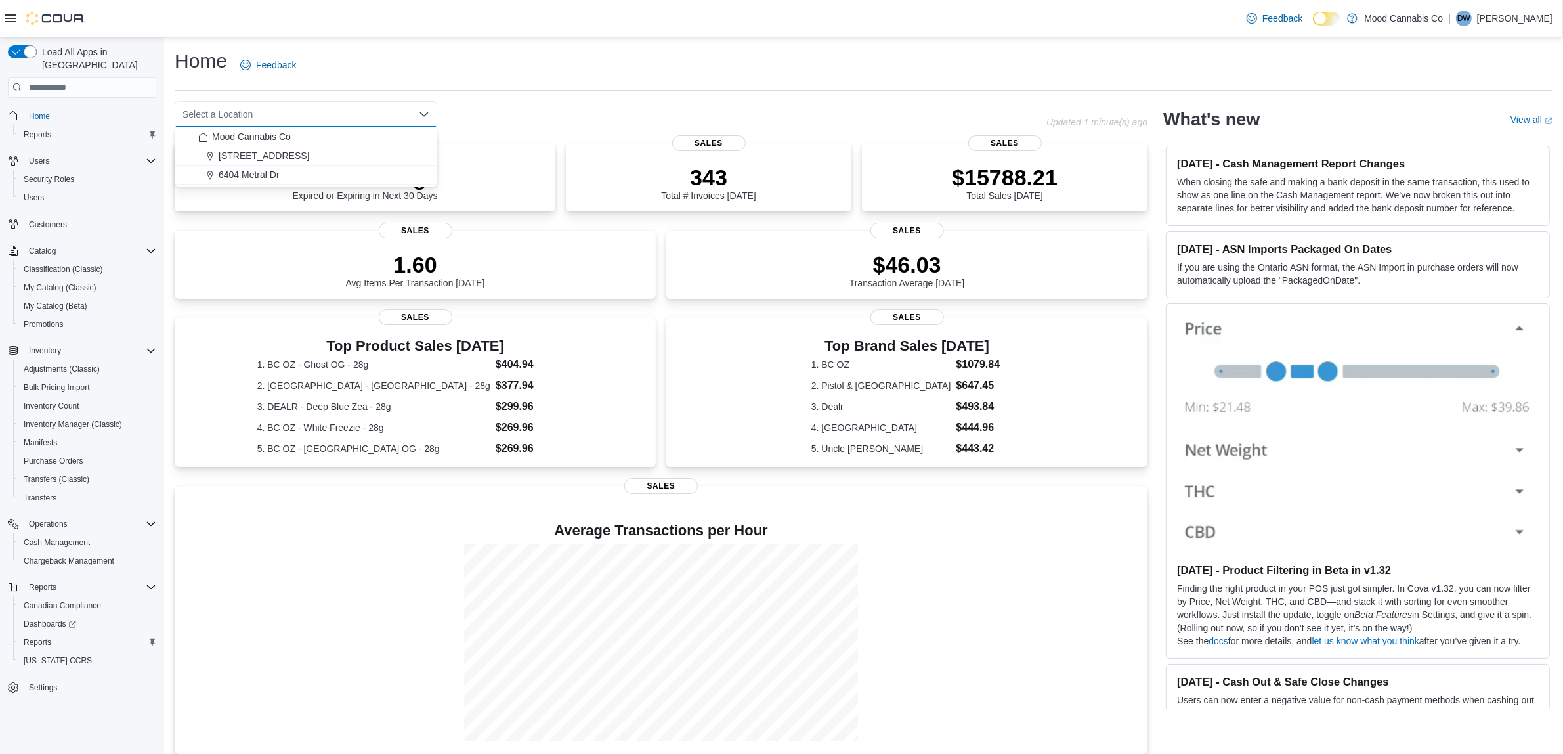
click at [341, 182] on button "6404 Metral Dr" at bounding box center [306, 174] width 263 height 19
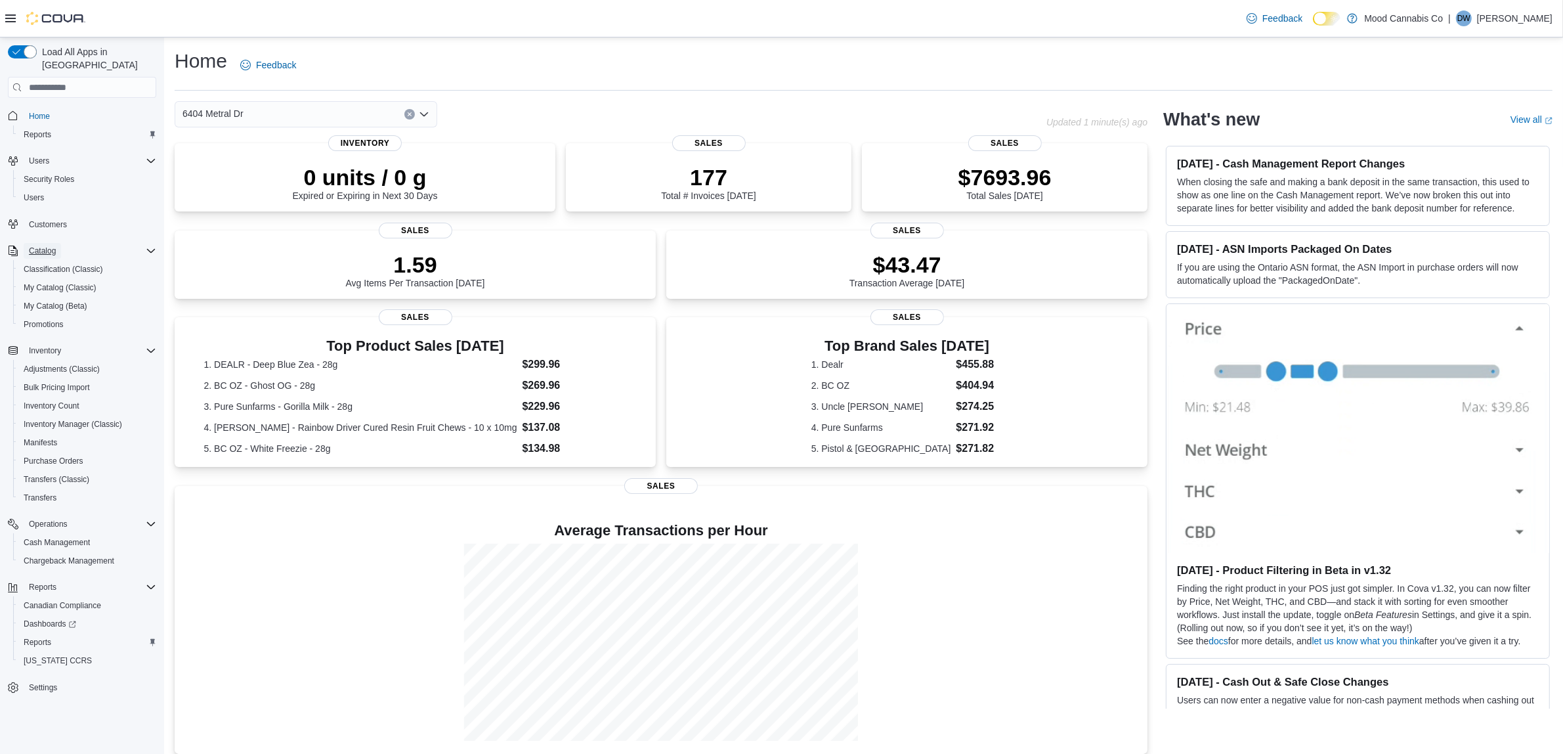
click at [43, 246] on span "Catalog" at bounding box center [42, 251] width 27 height 11
click at [46, 246] on span "Catalog" at bounding box center [42, 251] width 27 height 11
click at [56, 282] on span "My Catalog (Classic)" at bounding box center [60, 287] width 73 height 11
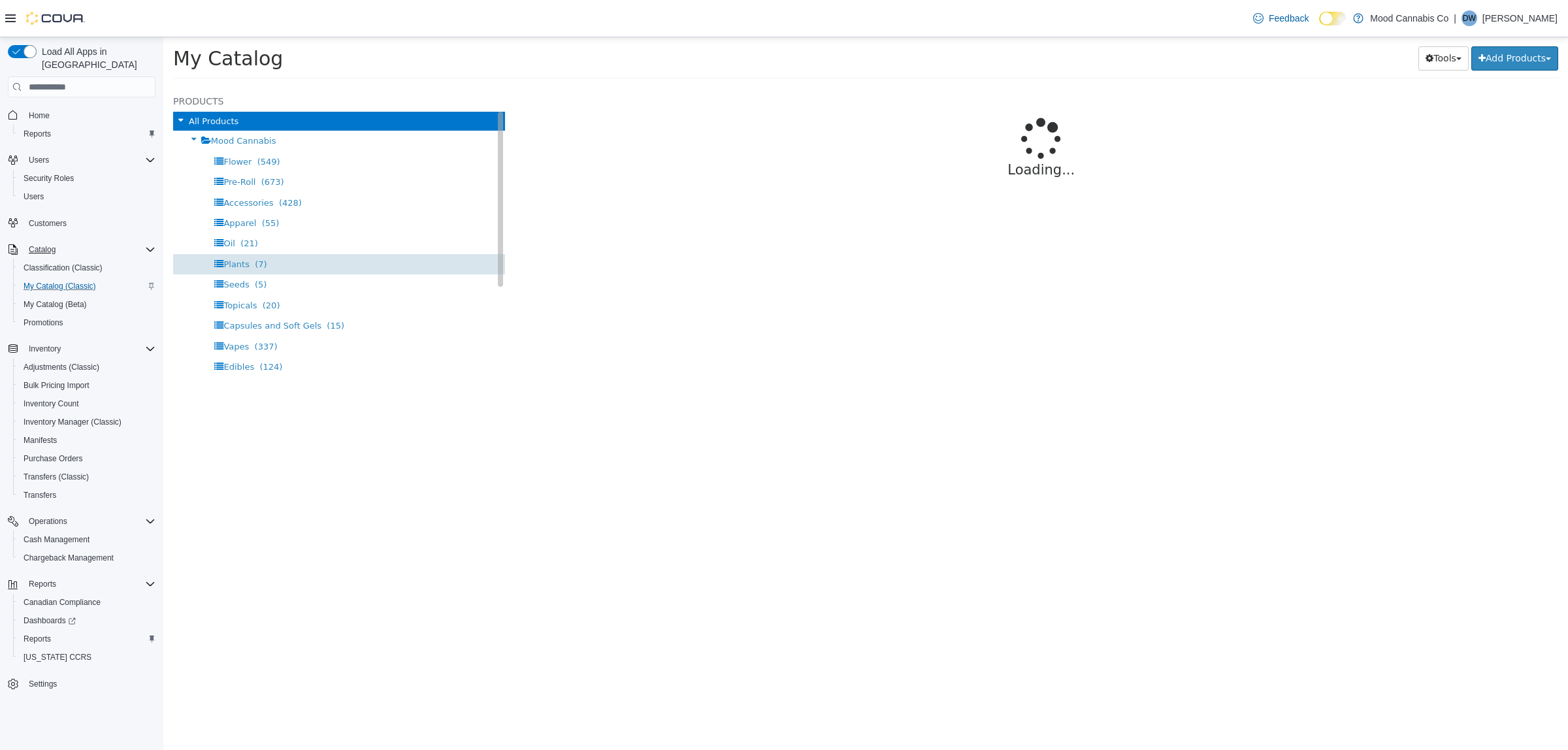
select select "**********"
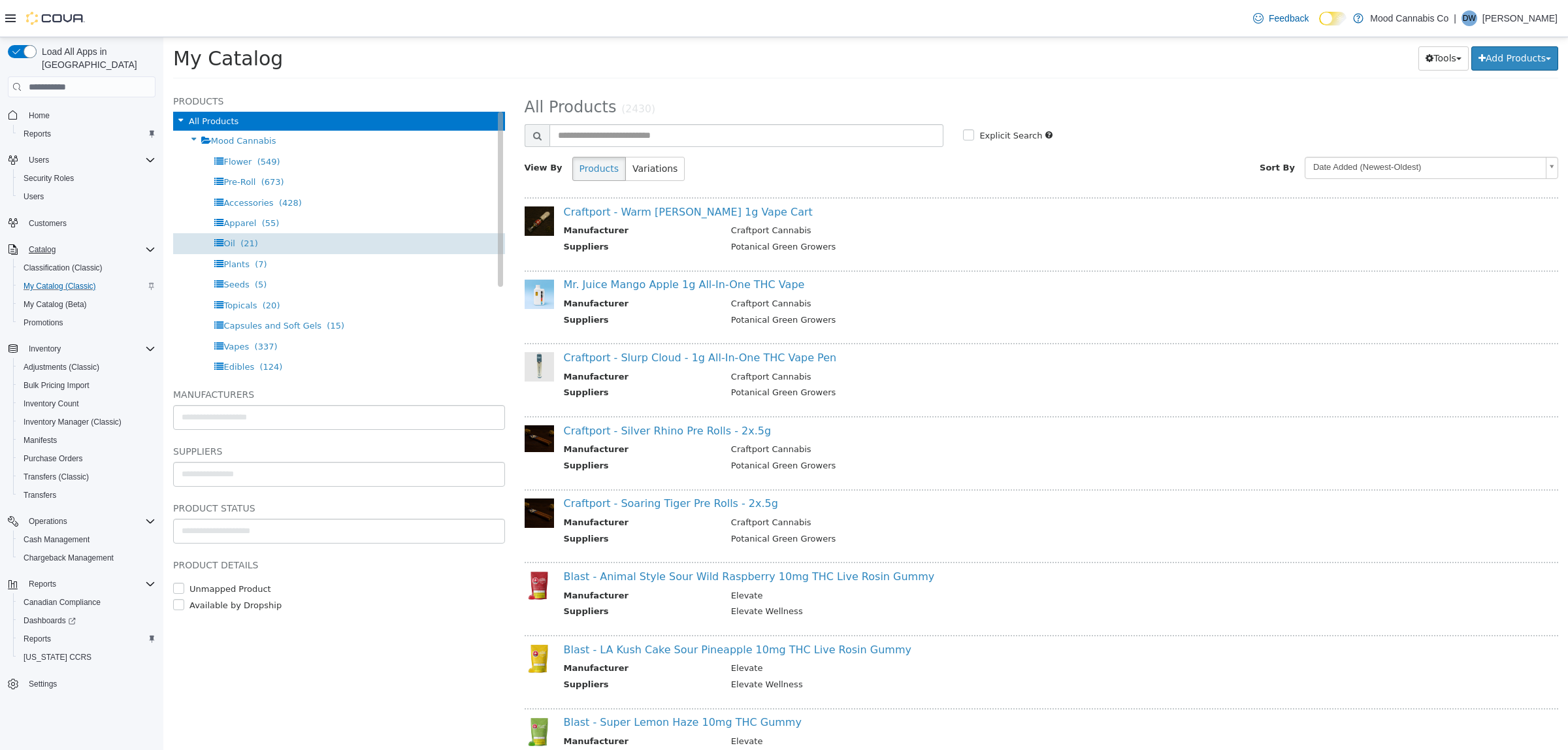
click at [252, 245] on span "(21)" at bounding box center [250, 244] width 18 height 10
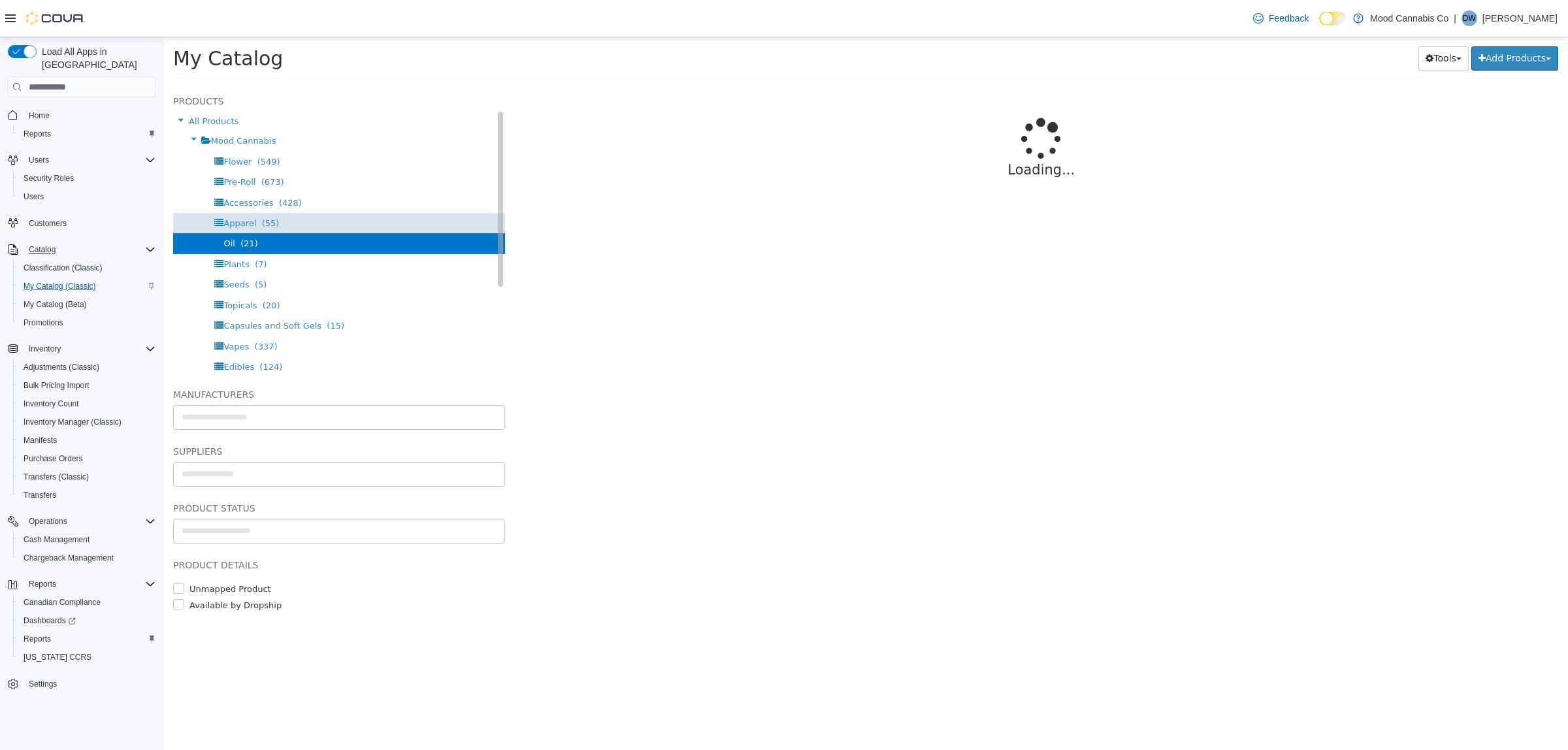
select select "**********"
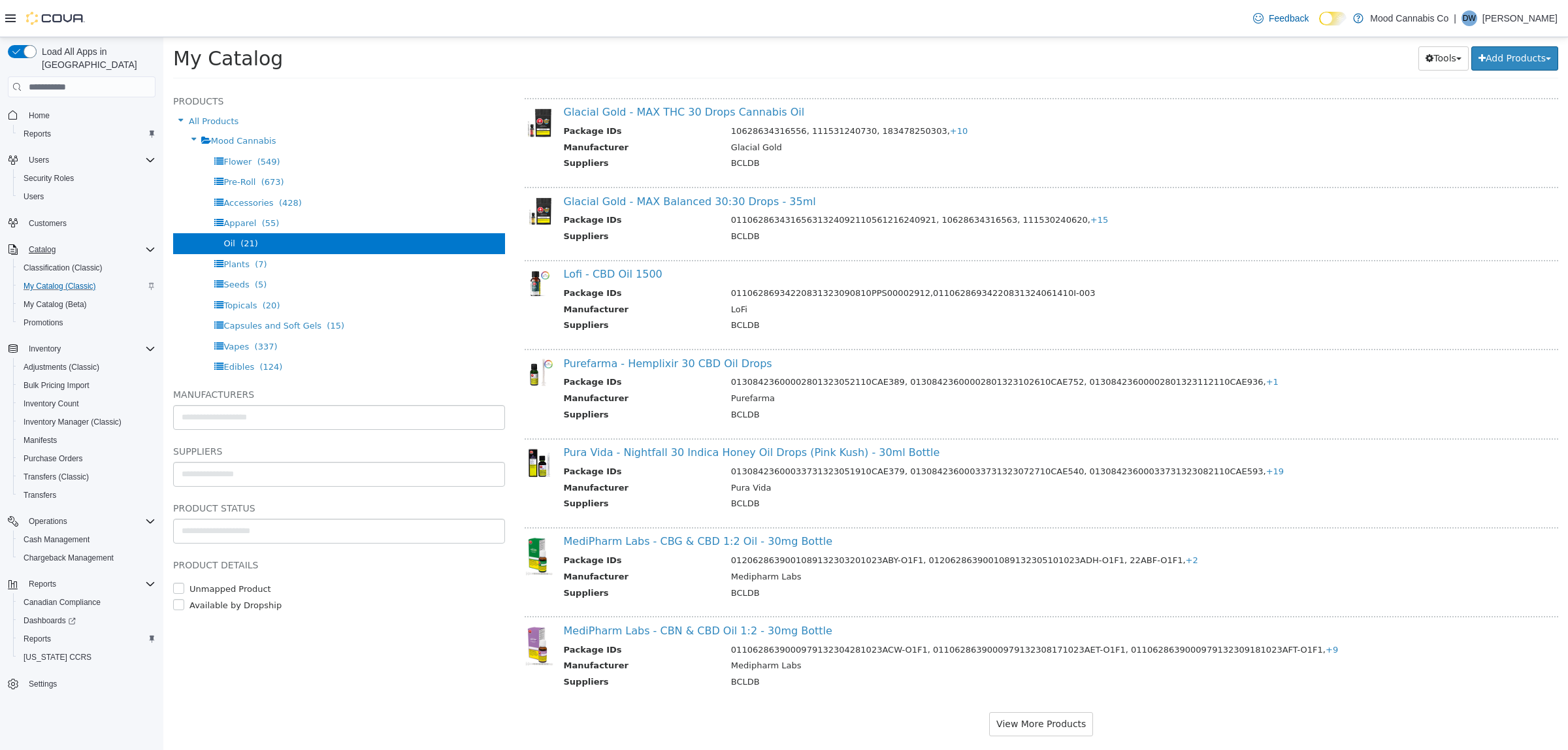
scroll to position [1265, 0]
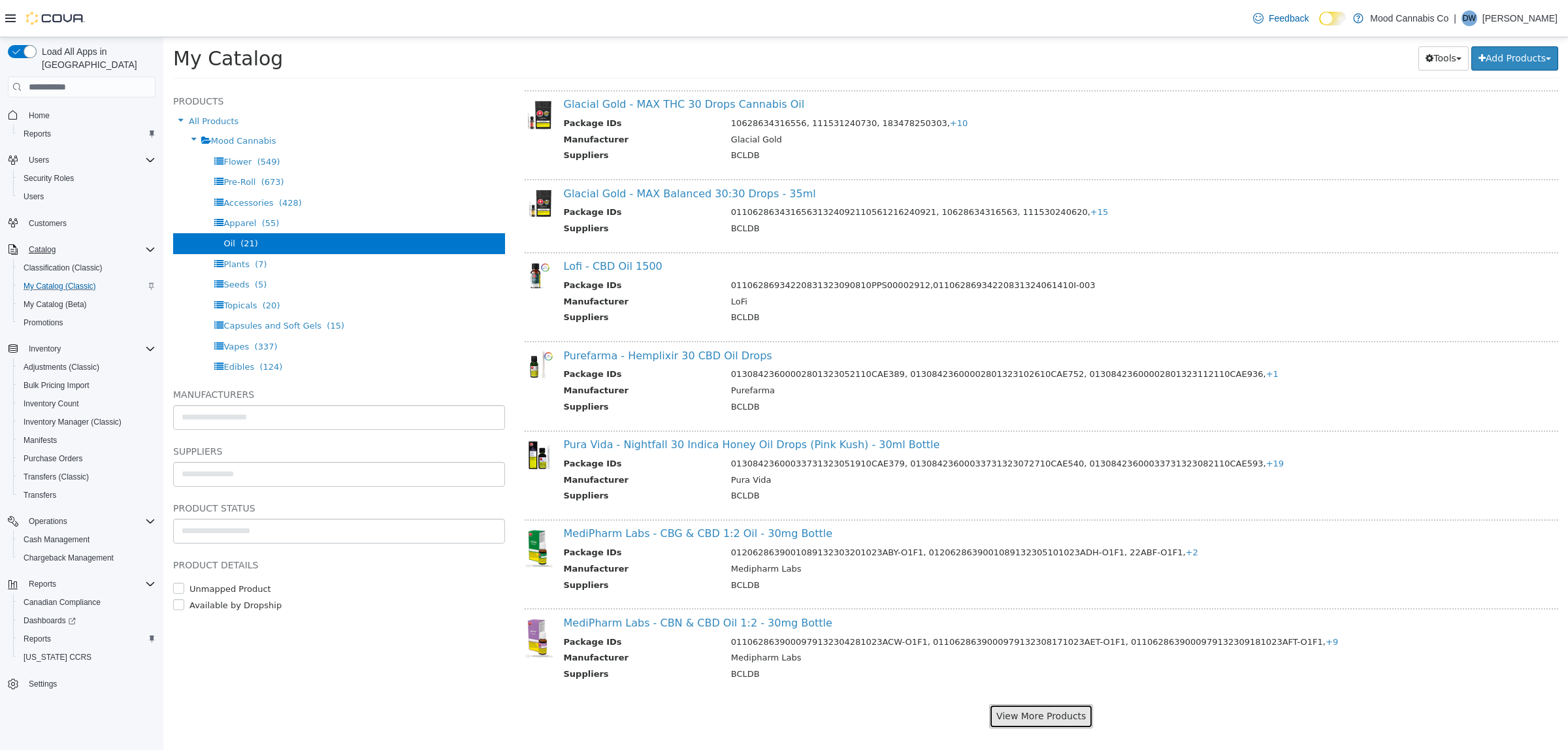
click at [1017, 704] on button "View More Products" at bounding box center [1041, 716] width 103 height 24
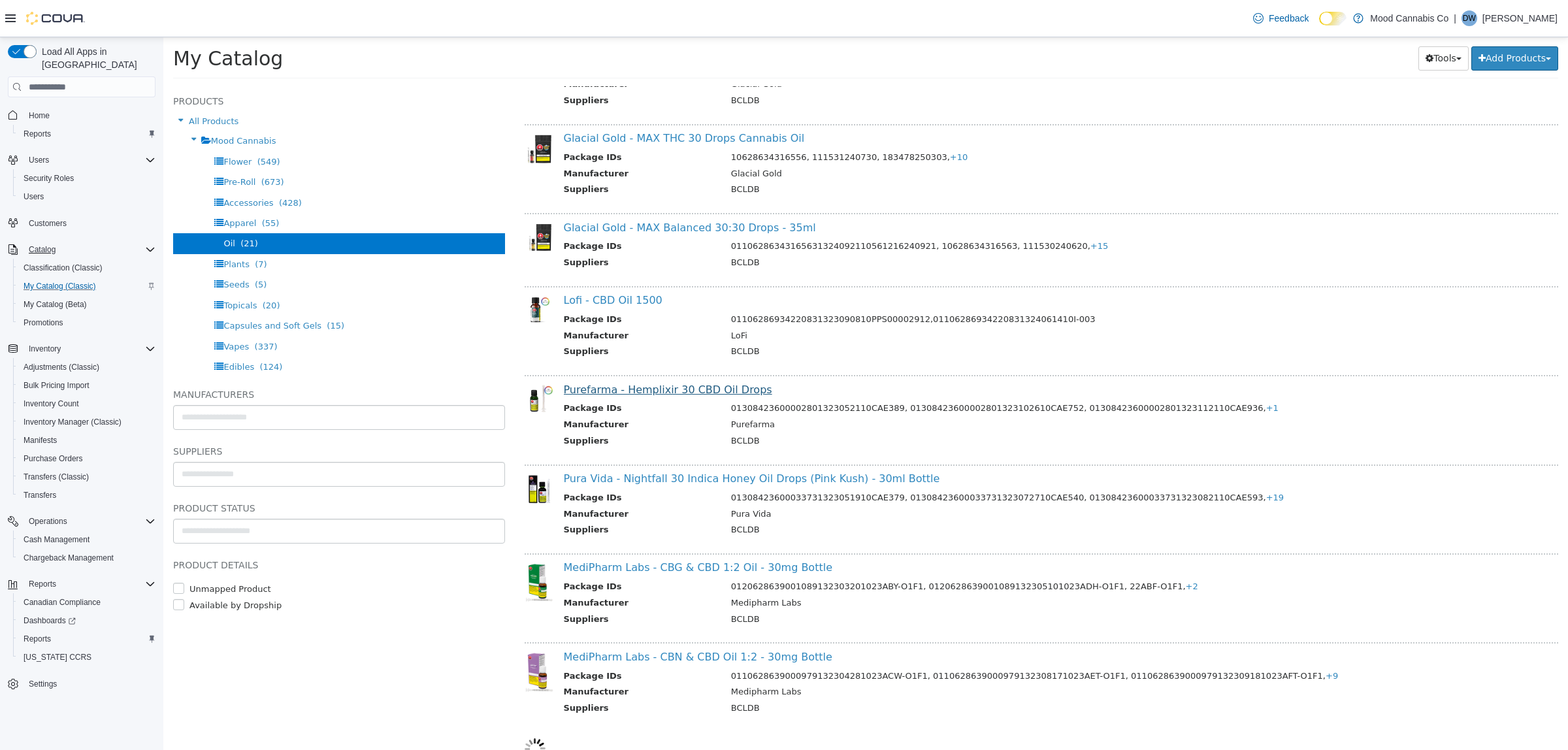
select select "**********"
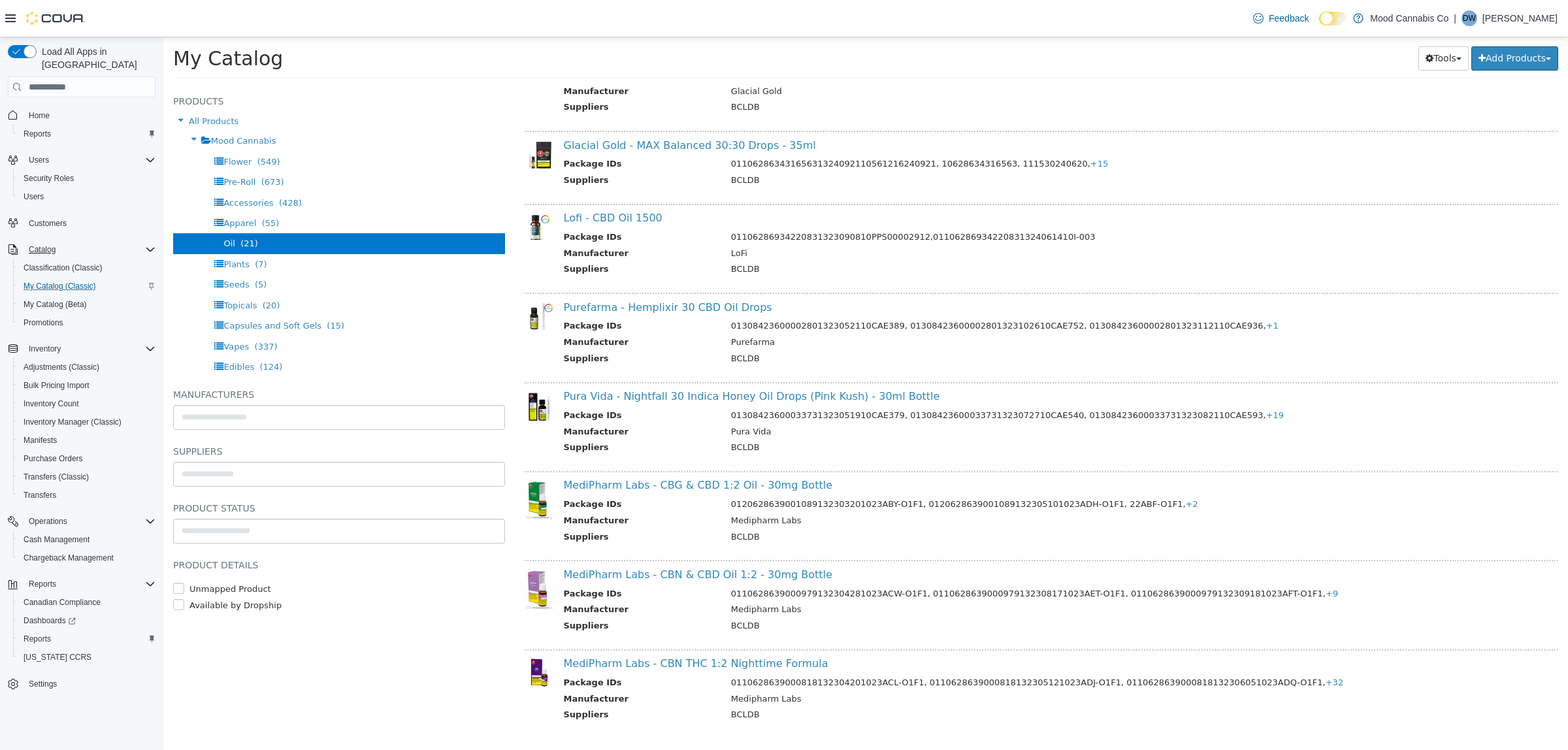
scroll to position [1315, 0]
click at [716, 656] on link "MediPharm Labs - CBN THC 1:2 Nighttime Formula" at bounding box center [696, 661] width 265 height 12
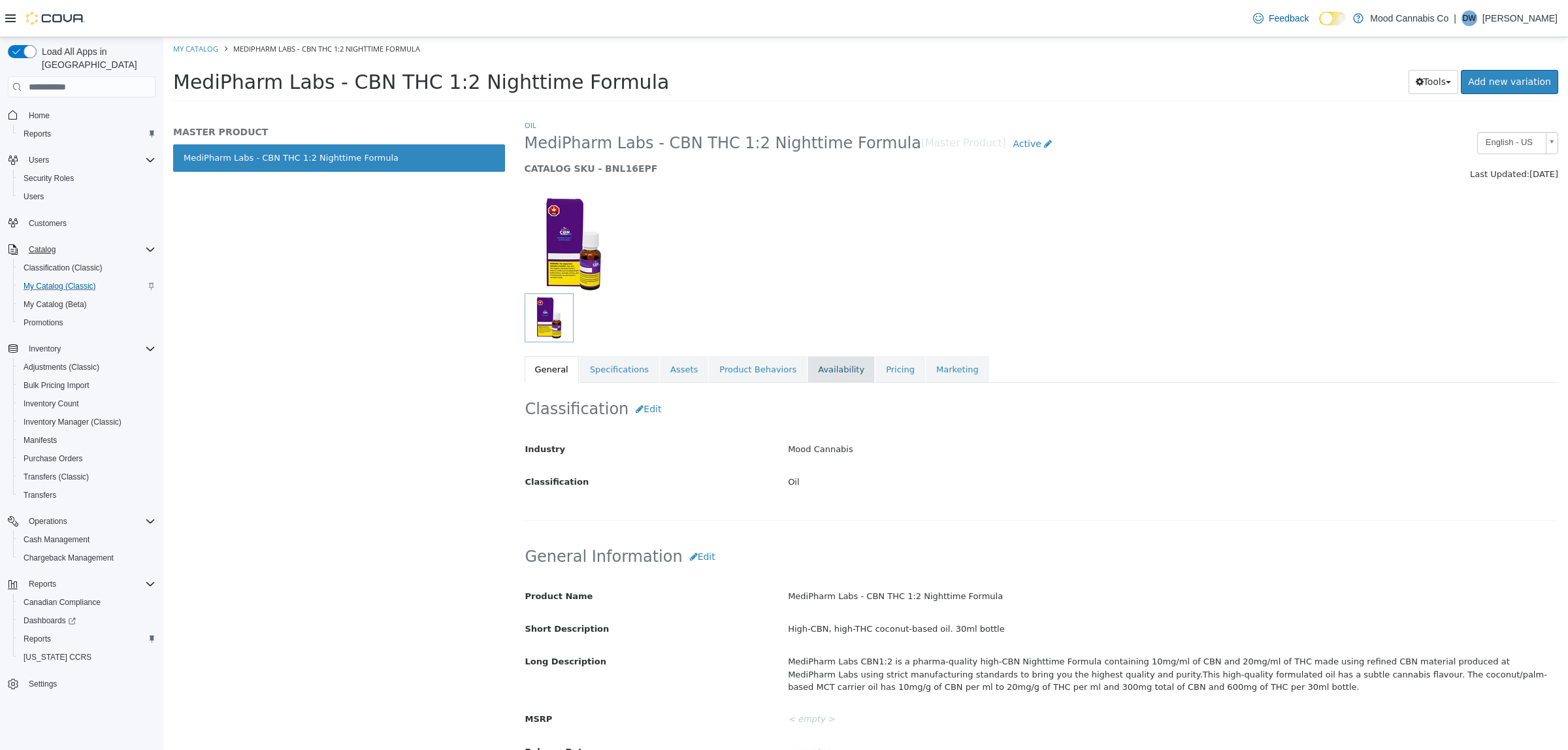
click at [828, 368] on link "Availability" at bounding box center [842, 370] width 68 height 28
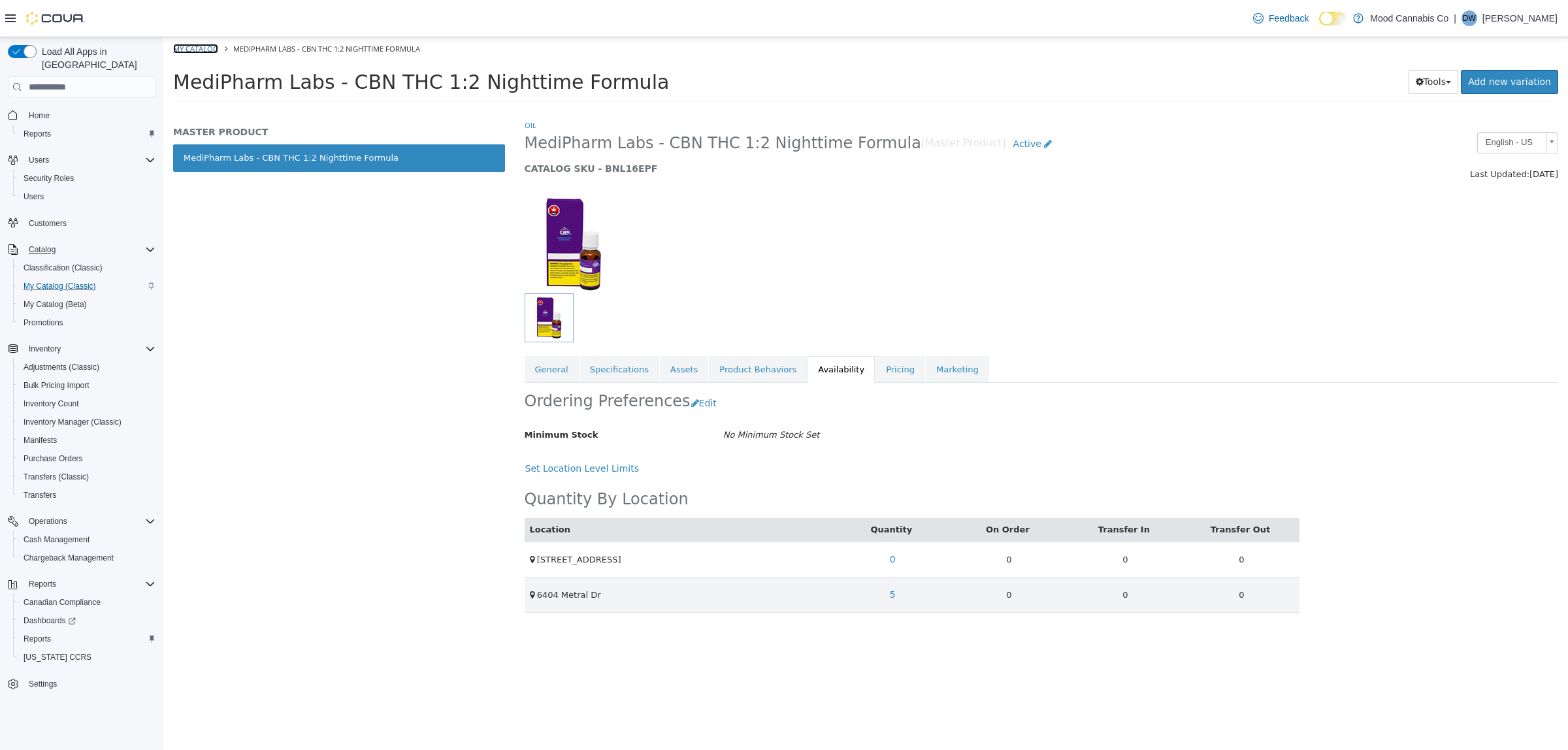
click at [197, 49] on link "My Catalog" at bounding box center [195, 49] width 45 height 10
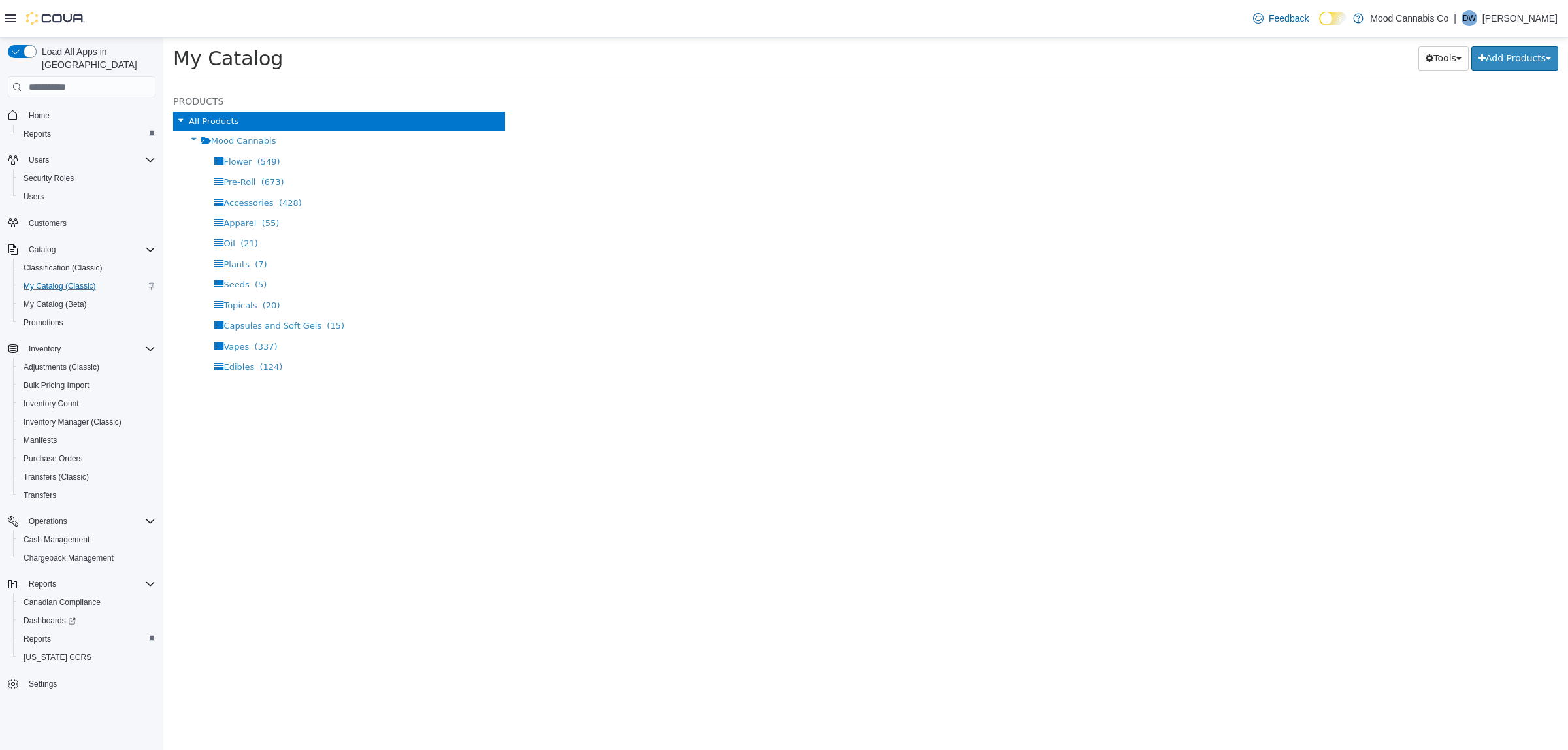
select select "**********"
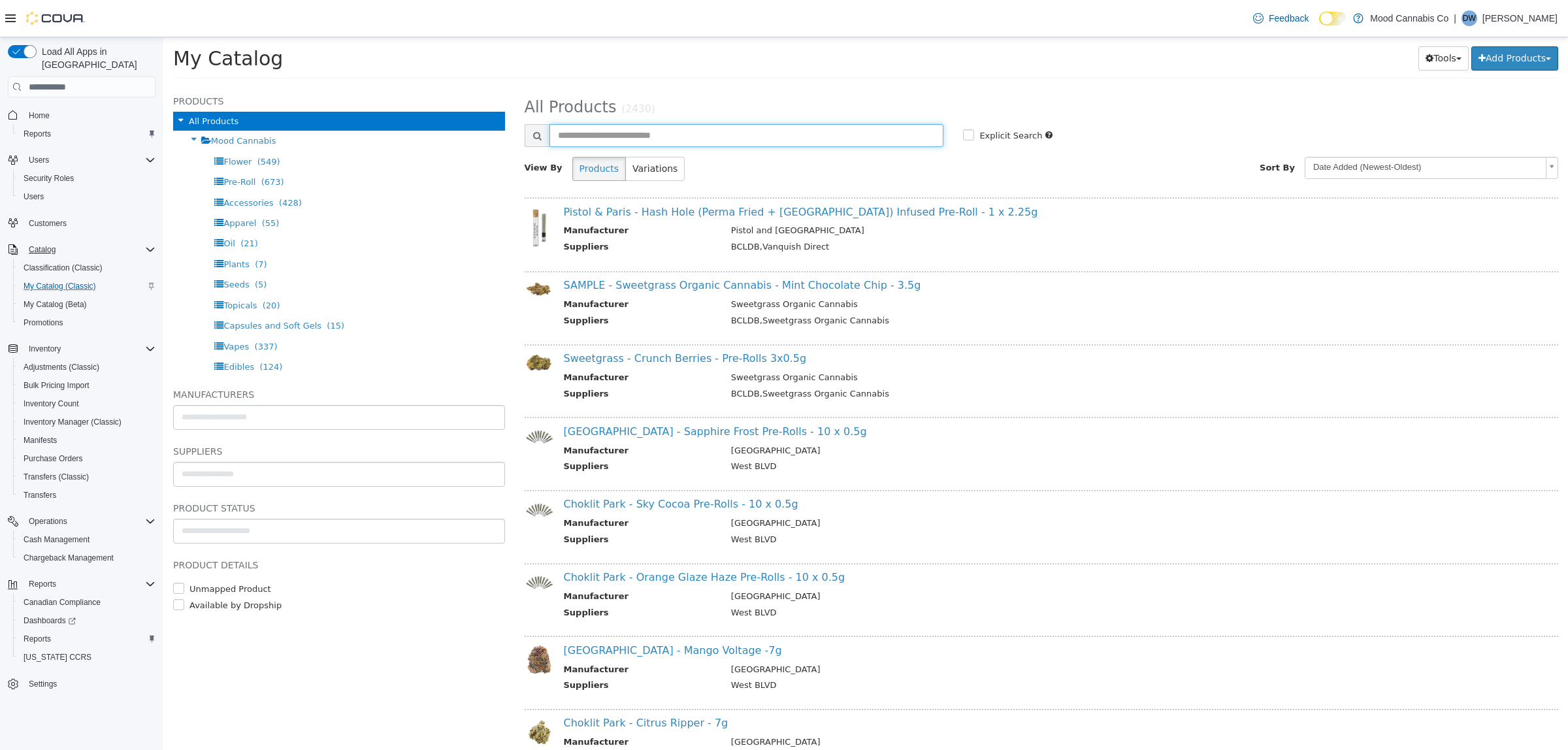
click at [642, 138] on input "text" at bounding box center [746, 135] width 395 height 23
type input "*********"
select select "**********"
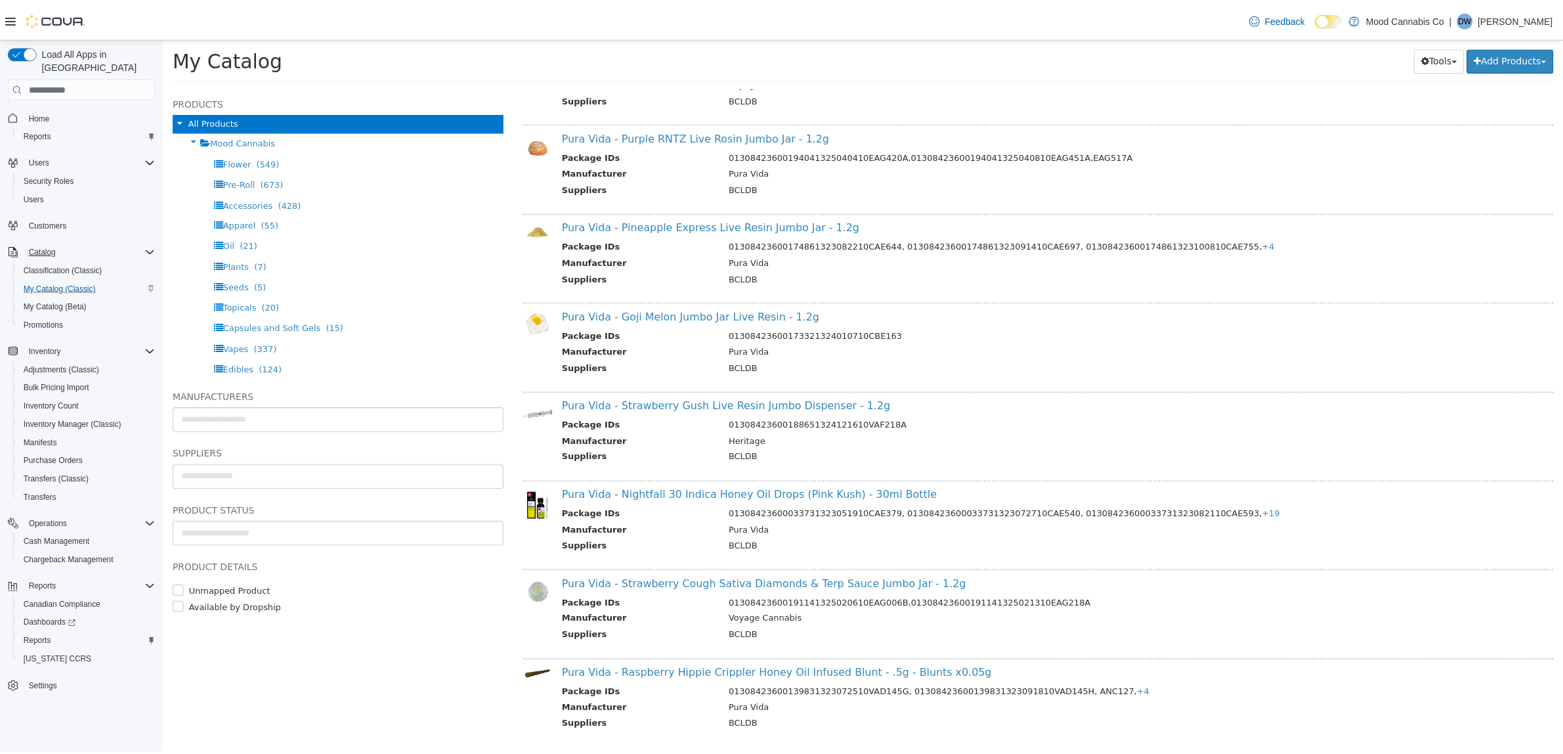
scroll to position [343, 0]
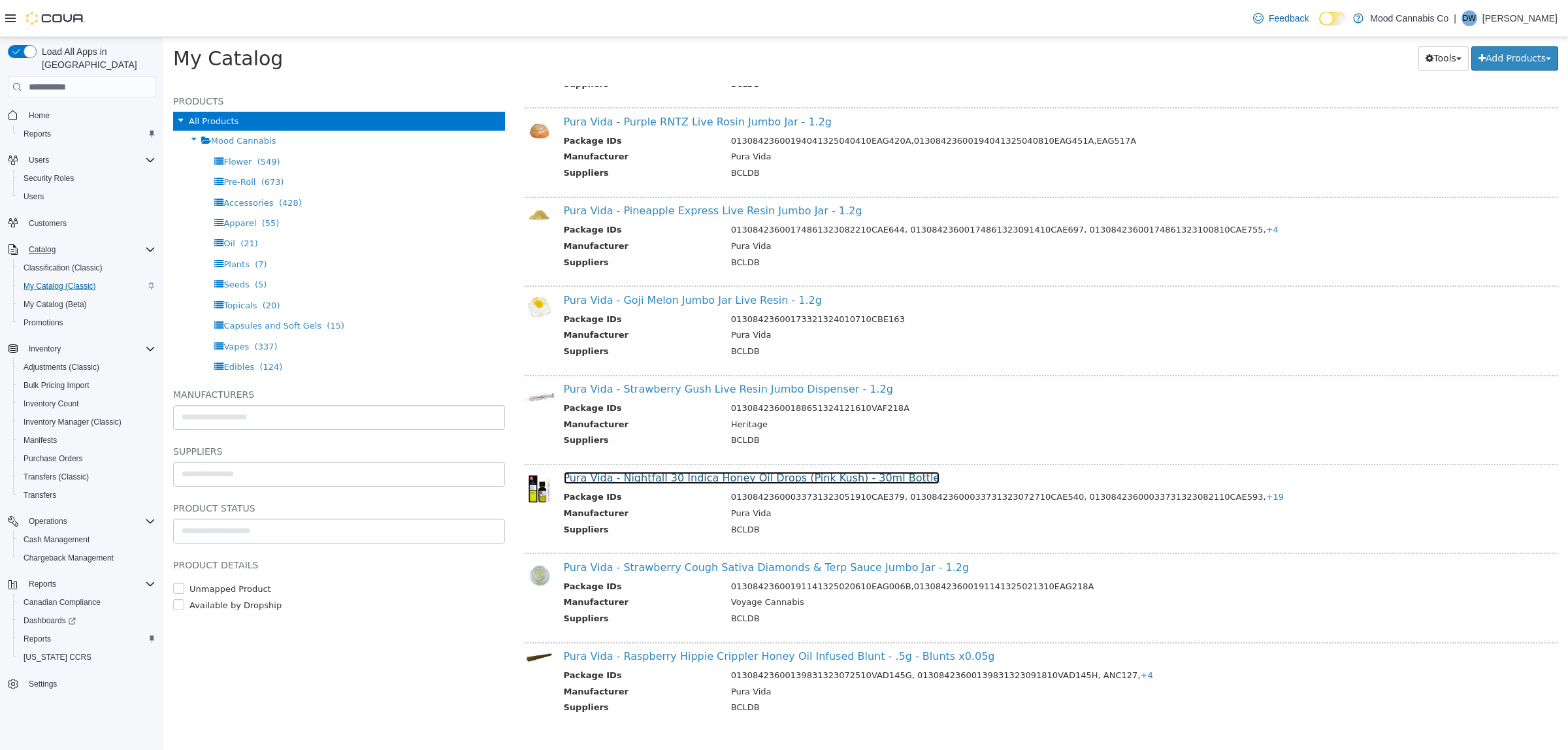
click at [752, 473] on link "Pura Vida - Nightfall 30 Indica Honey Oil Drops (Pink Kush) - 30ml Bottle" at bounding box center [752, 477] width 376 height 12
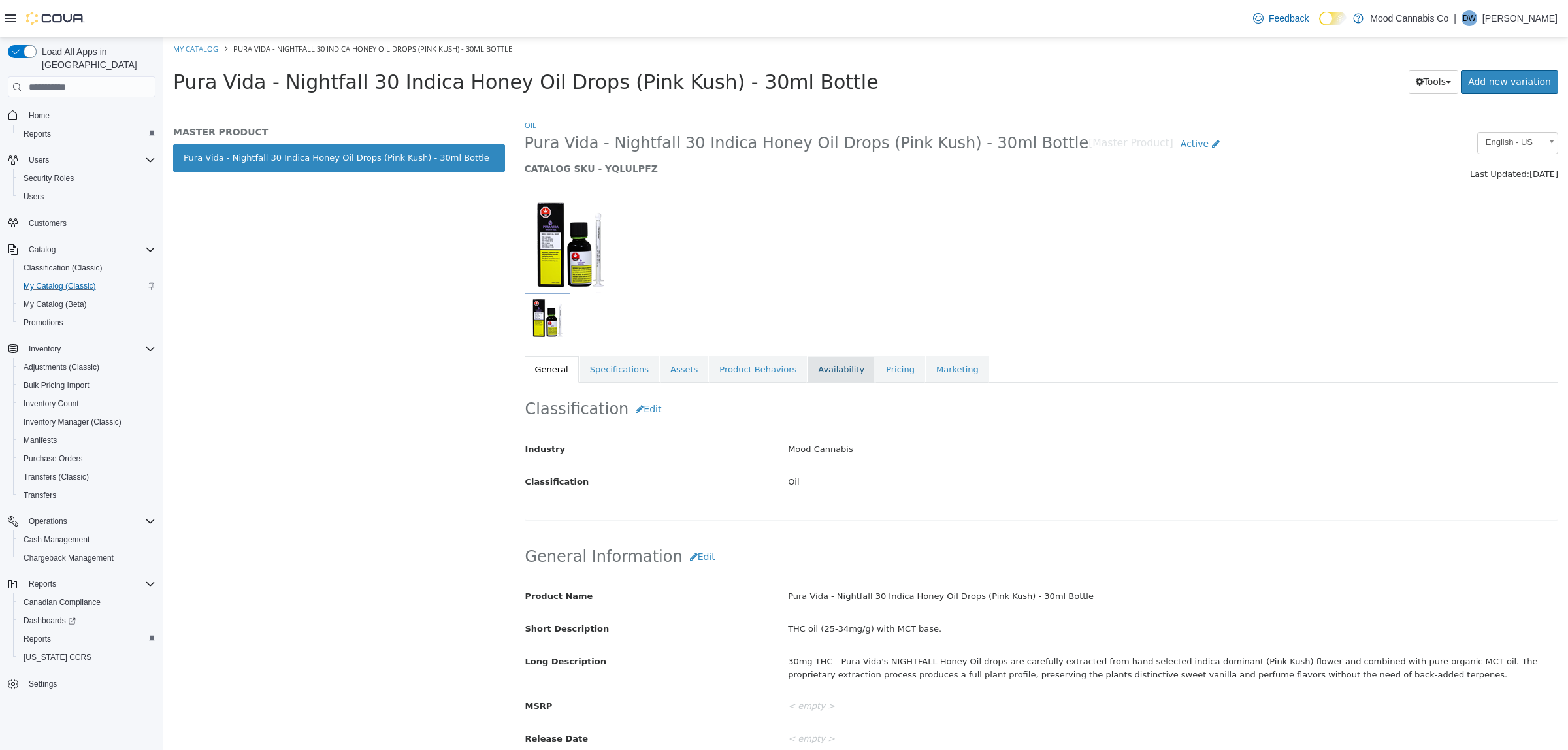
click at [810, 366] on link "Availability" at bounding box center [842, 370] width 68 height 28
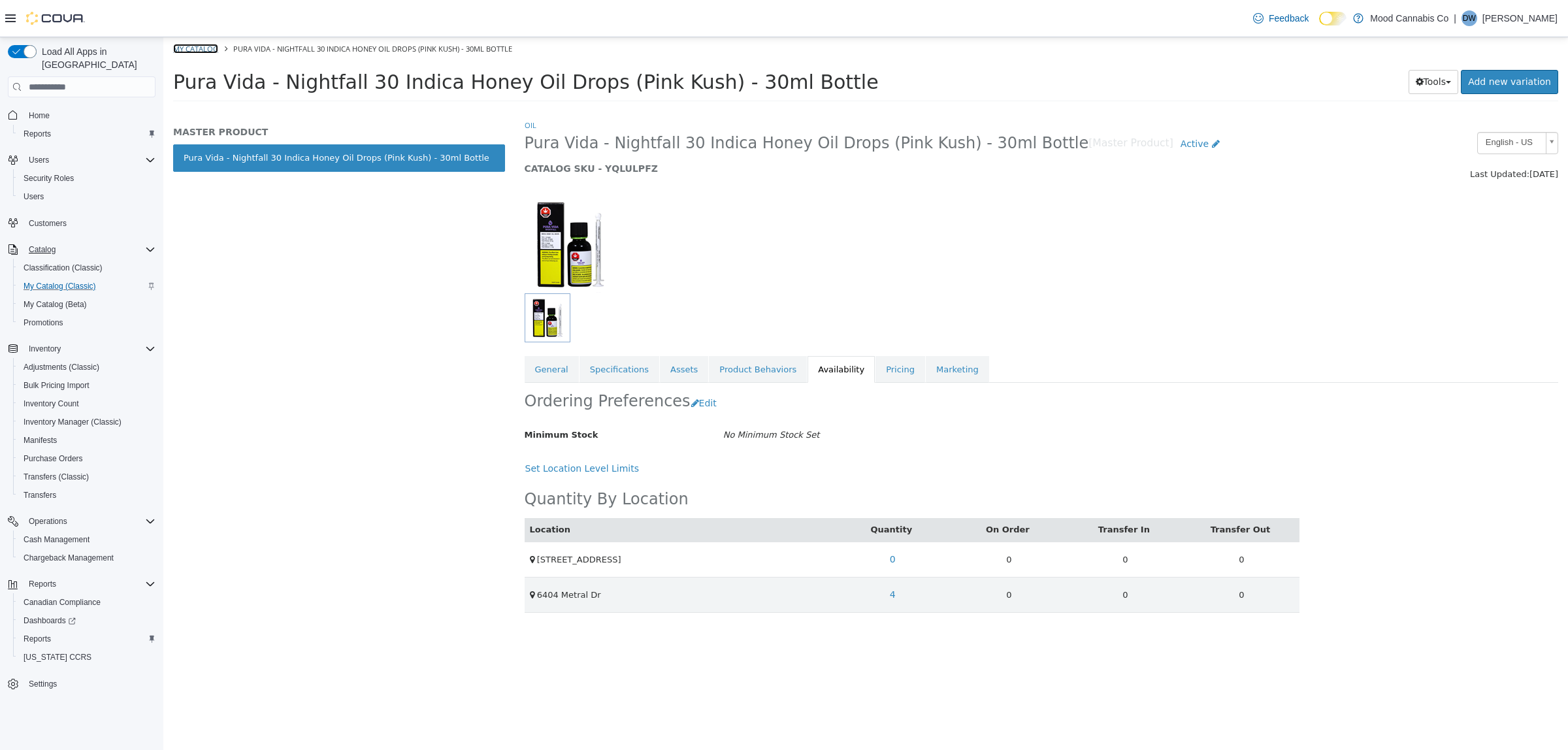
click at [195, 49] on link "My Catalog" at bounding box center [195, 49] width 45 height 10
select select "**********"
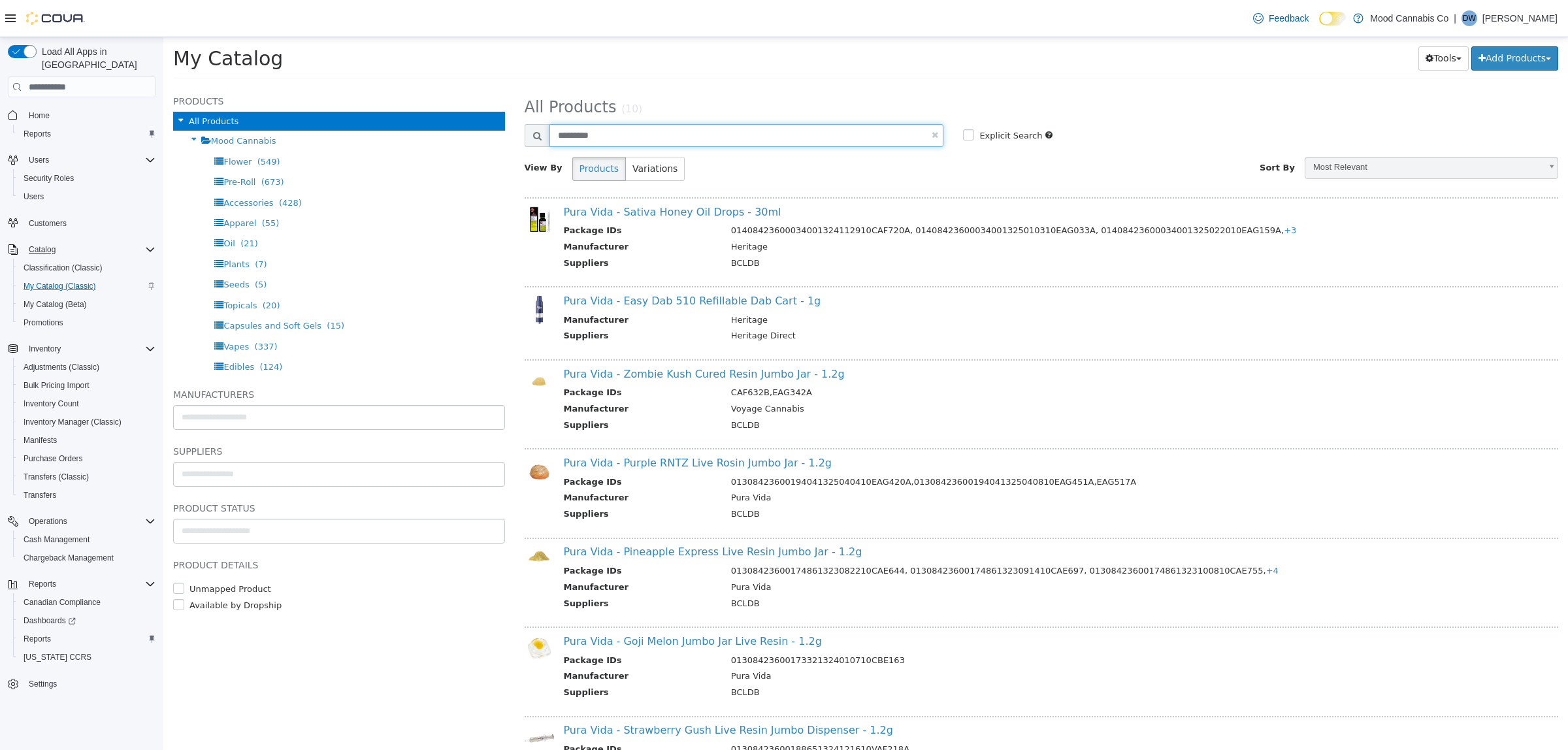
drag, startPoint x: 610, startPoint y: 137, endPoint x: 537, endPoint y: 137, distance: 73.0
click at [537, 137] on div "*********" at bounding box center [734, 135] width 420 height 23
type input "*******"
select select "**********"
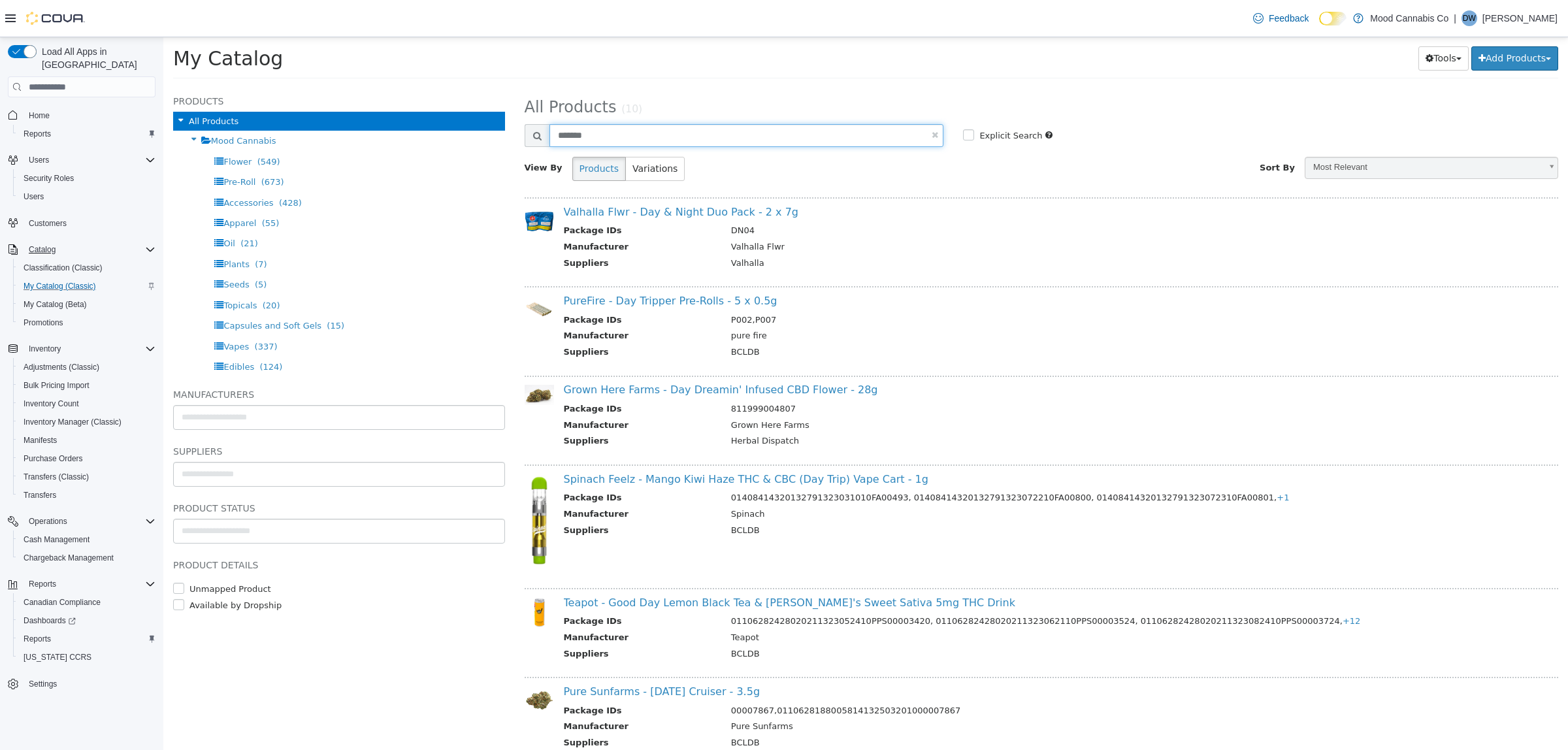
click at [626, 136] on input "*******" at bounding box center [746, 135] width 395 height 23
click at [38, 110] on span "Home" at bounding box center [39, 115] width 21 height 11
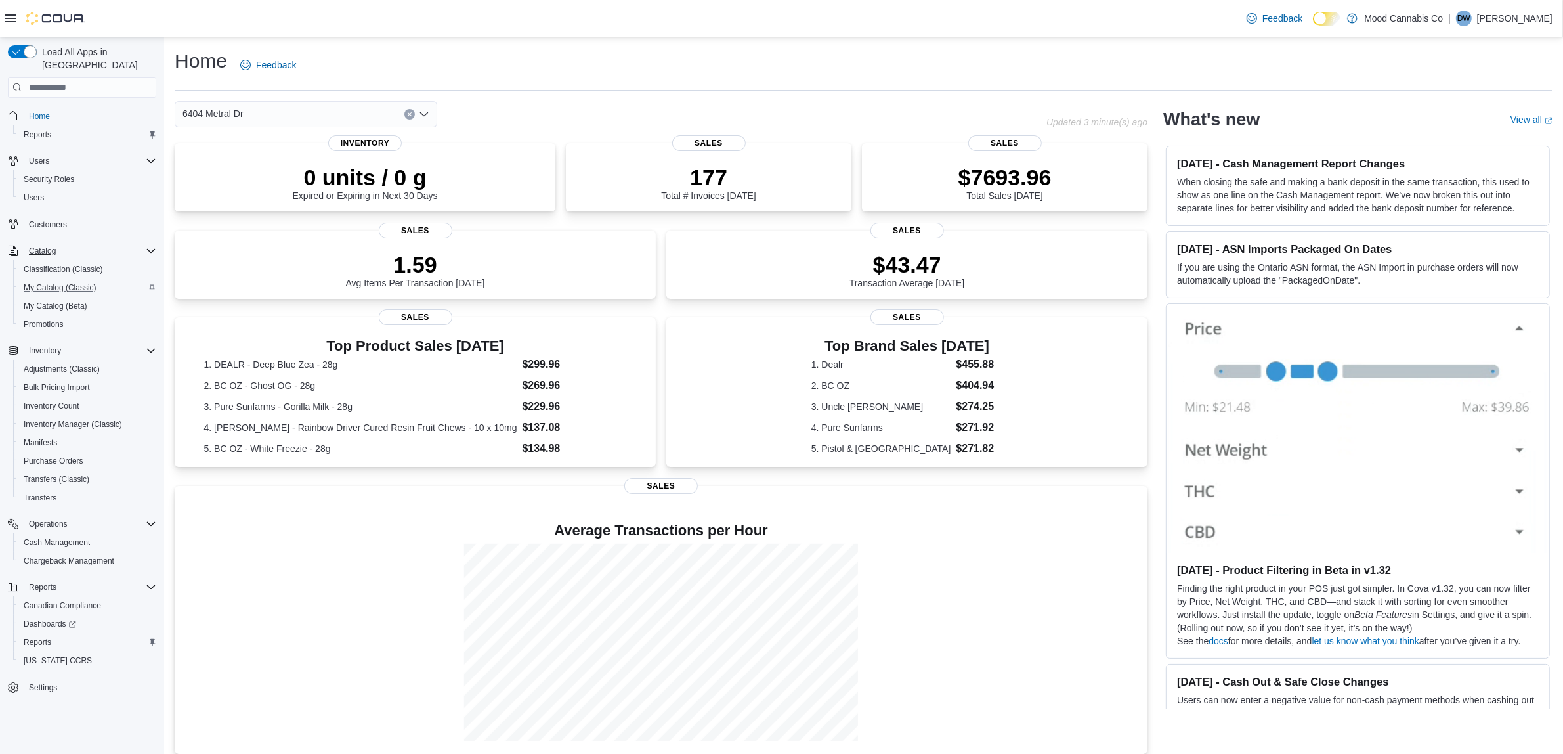
click at [424, 114] on icon "Open list of options" at bounding box center [424, 114] width 11 height 11
click at [264, 153] on span "[STREET_ADDRESS]" at bounding box center [264, 155] width 91 height 13
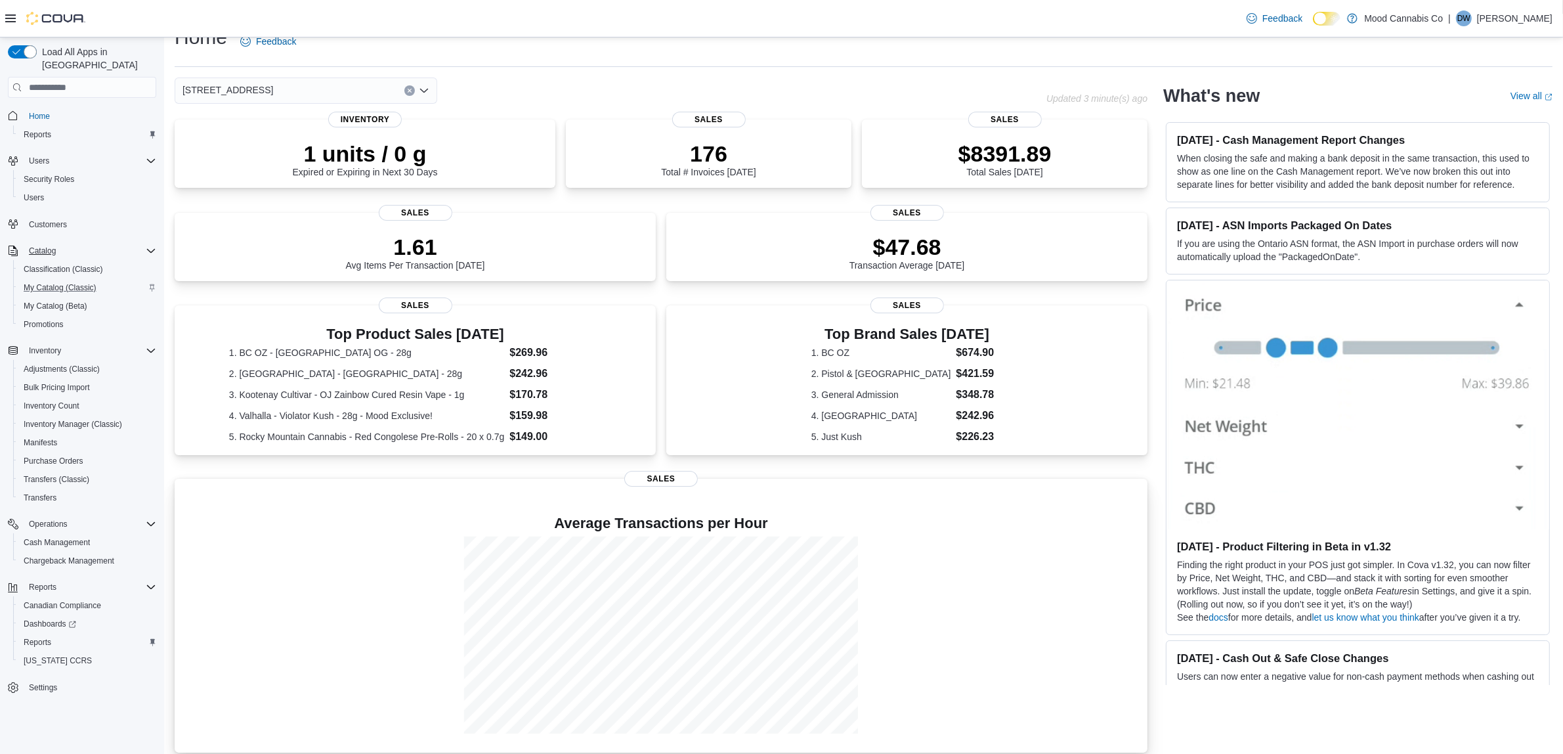
scroll to position [34, 0]
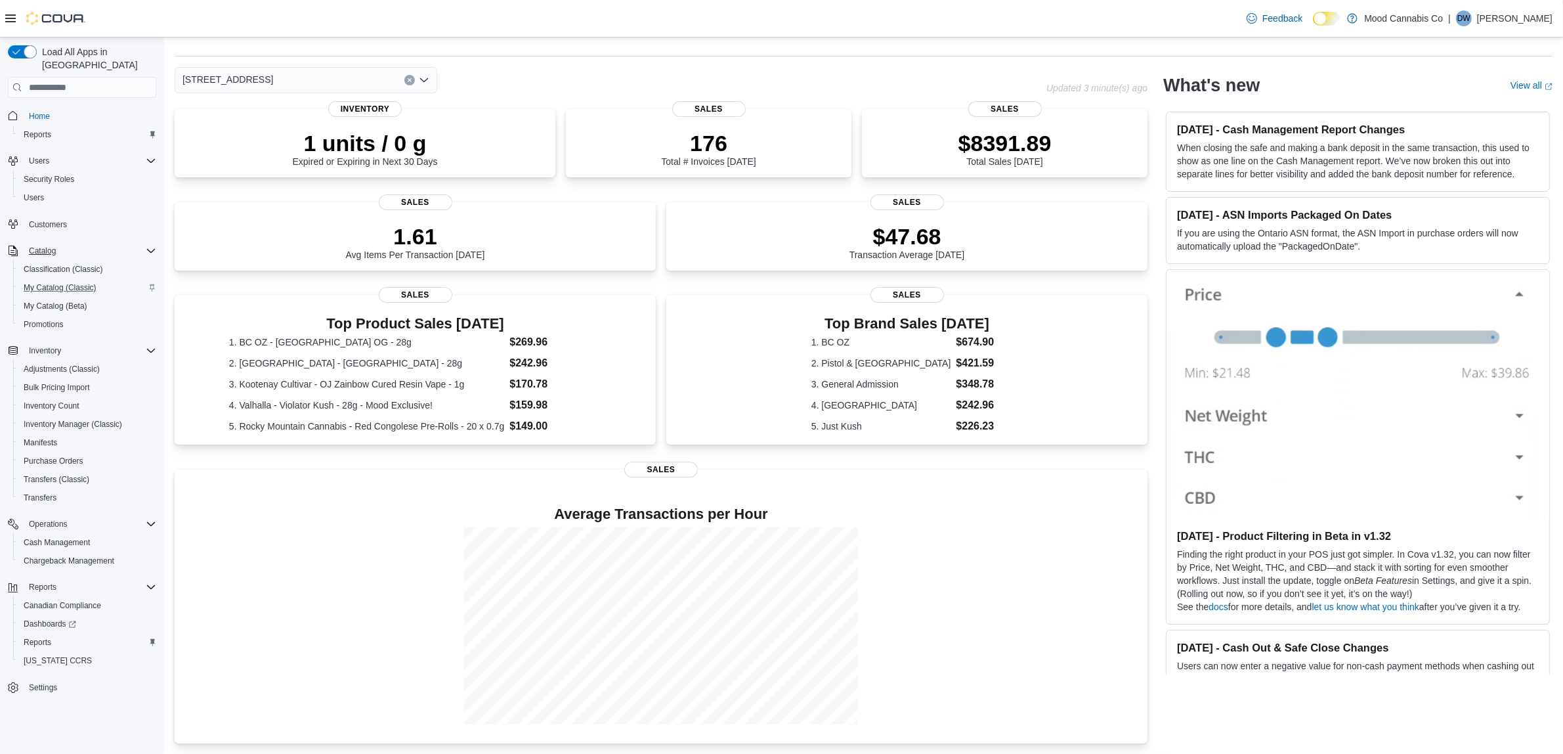
click at [410, 77] on icon "Clear input" at bounding box center [409, 79] width 5 height 5
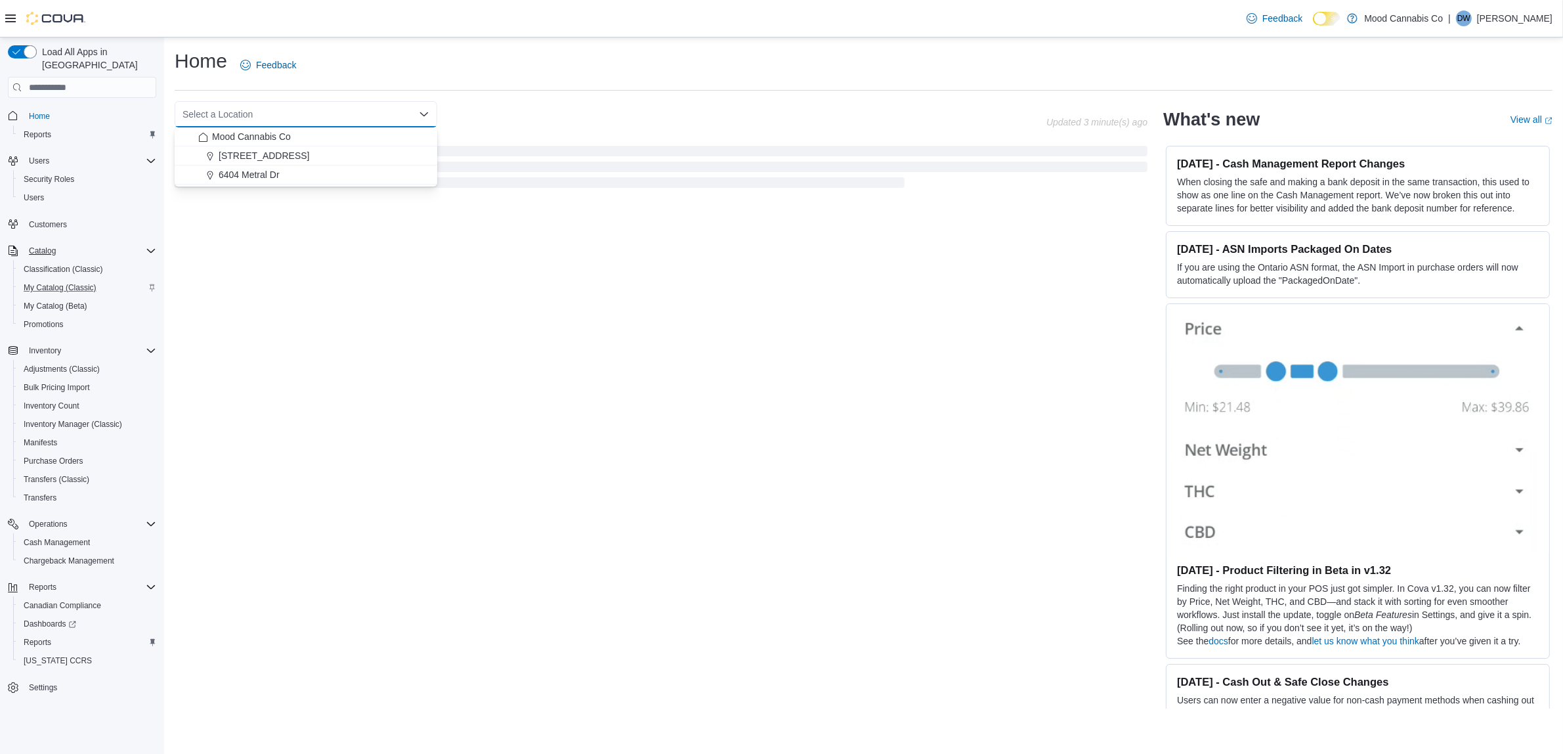
scroll to position [0, 0]
click at [591, 113] on div "Select a Location Combo box. Selected. Combo box input. Select a Location. Type…" at bounding box center [613, 114] width 876 height 26
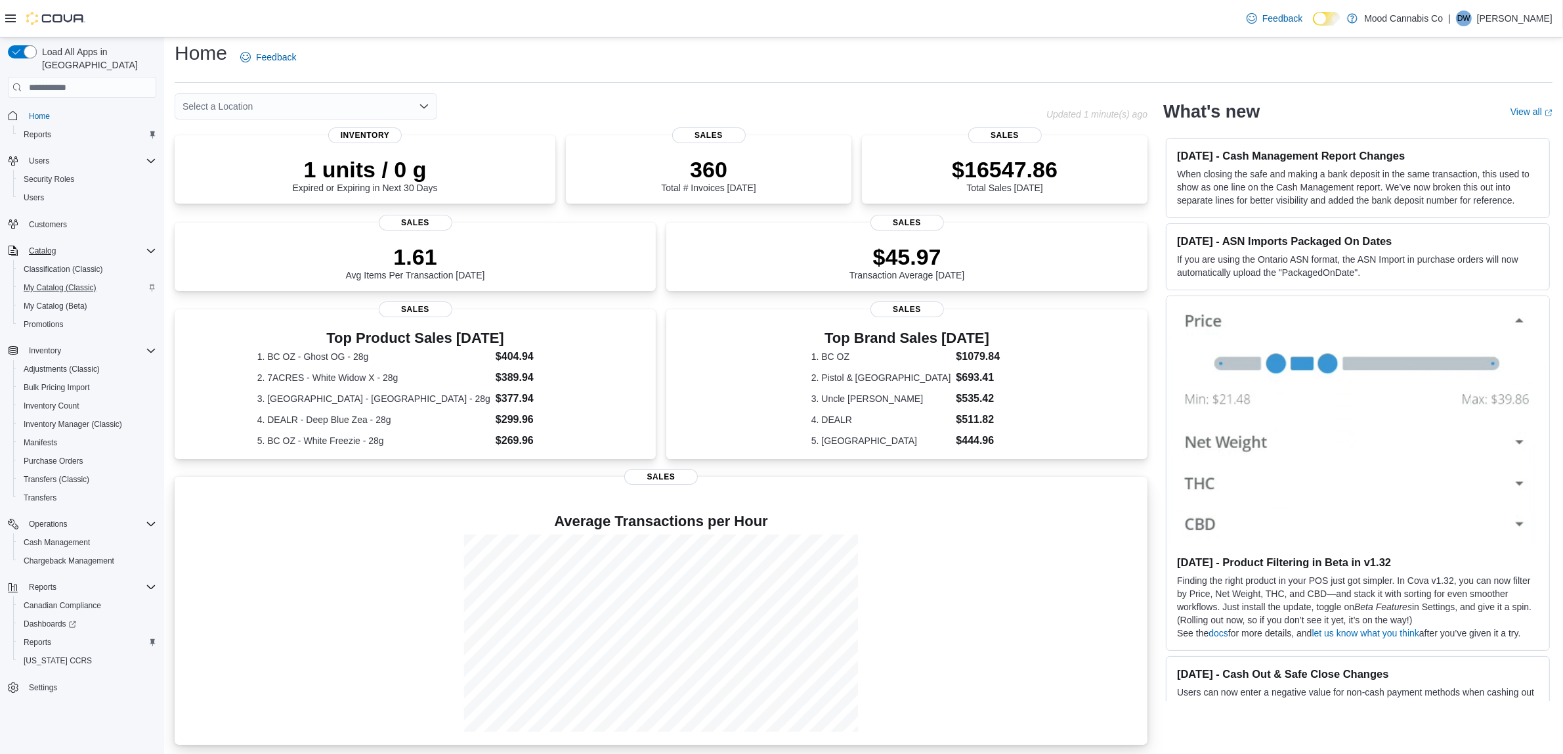
scroll to position [11, 0]
